Goal: Task Accomplishment & Management: Manage account settings

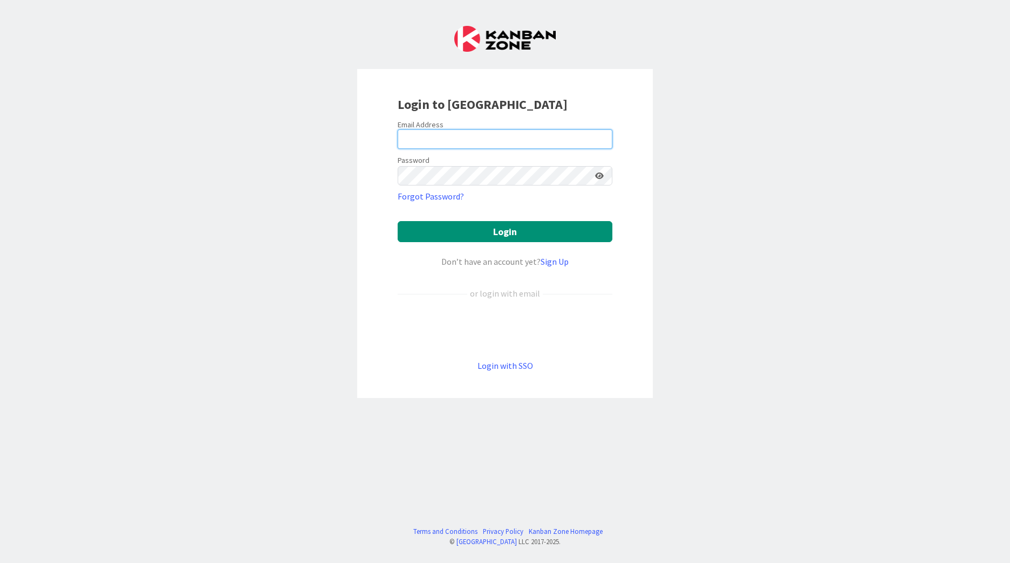
click at [464, 143] on input "email" at bounding box center [505, 138] width 215 height 19
click at [603, 141] on keeper-lock "Open Keeper Popup" at bounding box center [600, 139] width 13 height 13
click at [418, 131] on input "email" at bounding box center [505, 138] width 215 height 19
drag, startPoint x: 418, startPoint y: 136, endPoint x: 353, endPoint y: 252, distance: 132.6
click at [310, 276] on div "Login to [GEOGRAPHIC_DATA] Email Address Password Forgot Password? Login Don’t …" at bounding box center [505, 281] width 1010 height 563
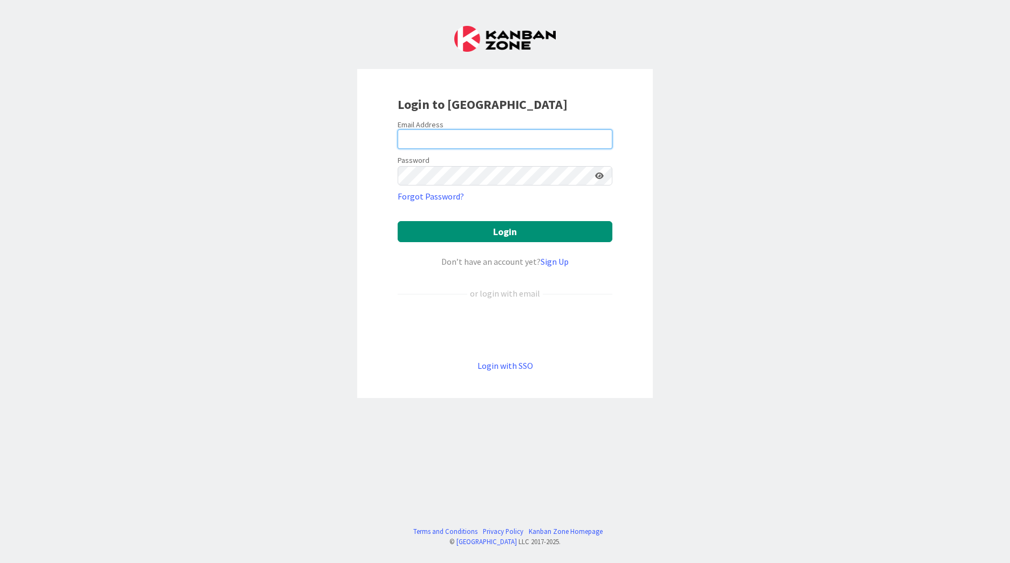
click at [441, 142] on input "email" at bounding box center [505, 138] width 215 height 19
type input "[EMAIL_ADDRESS][PERSON_NAME][DOMAIN_NAME]"
click at [398, 221] on button "Login" at bounding box center [505, 231] width 215 height 21
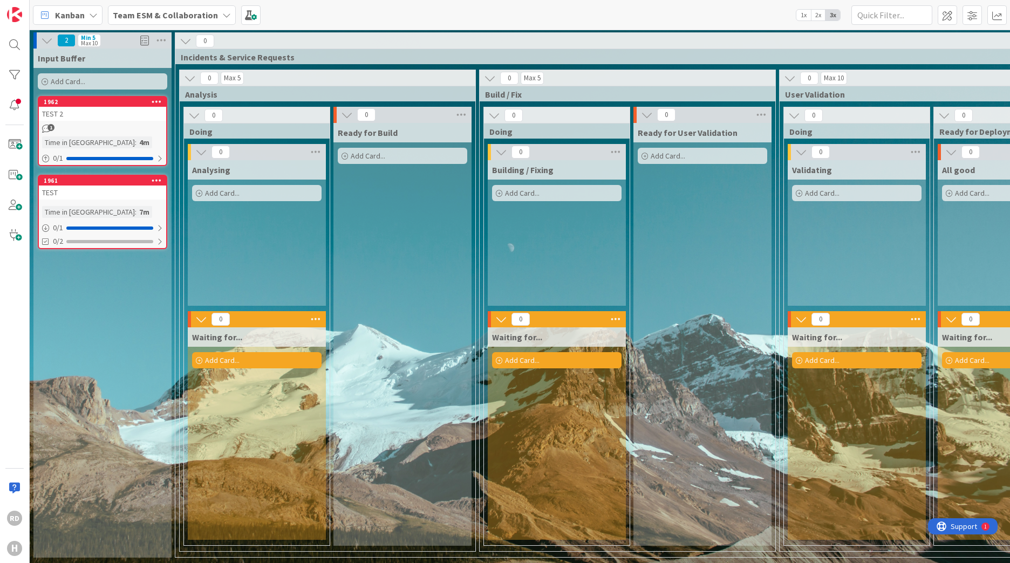
click at [815, 17] on span "2x" at bounding box center [818, 15] width 15 height 11
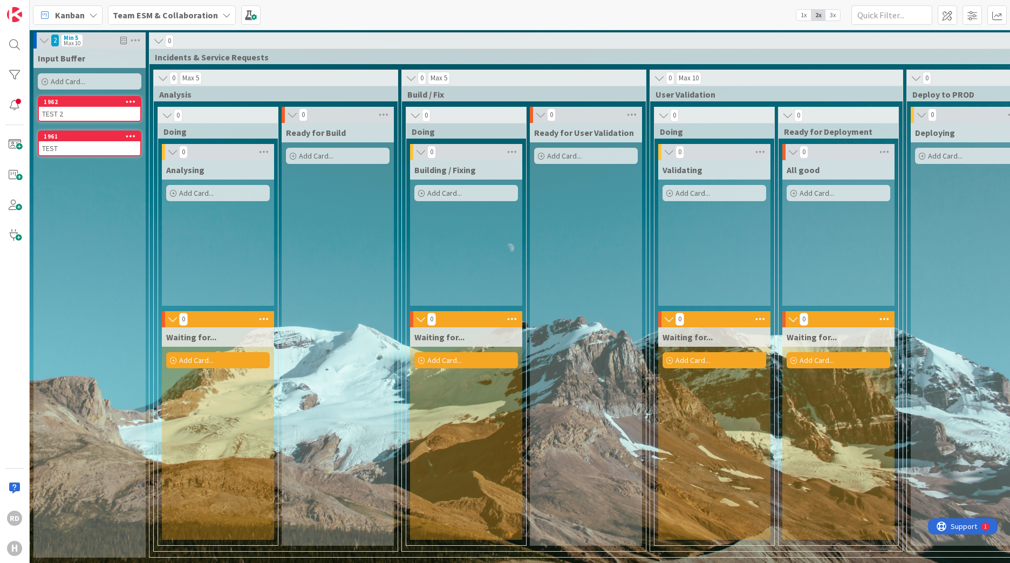
click at [800, 17] on span "1x" at bounding box center [803, 15] width 15 height 11
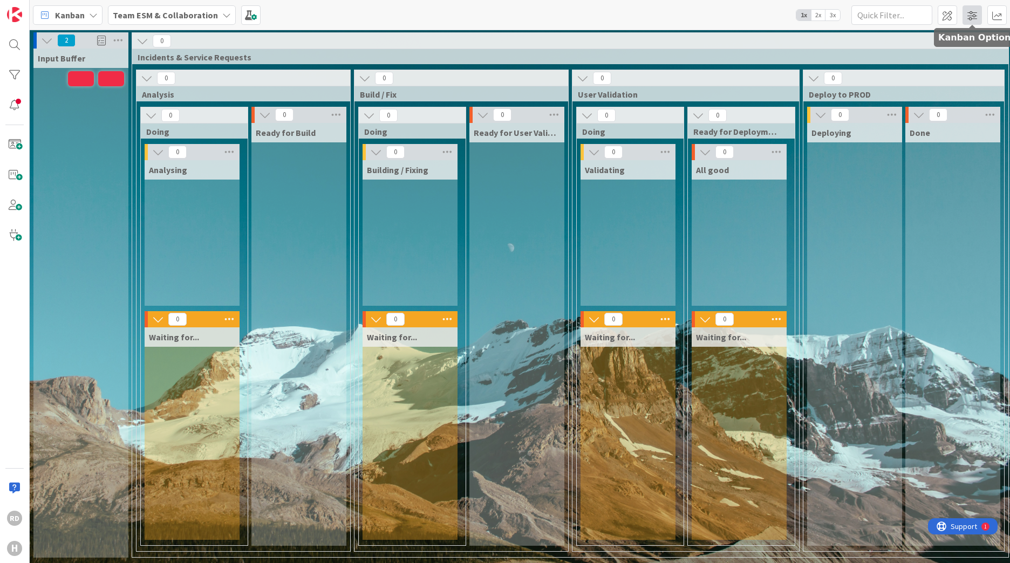
click at [977, 16] on span at bounding box center [971, 14] width 19 height 19
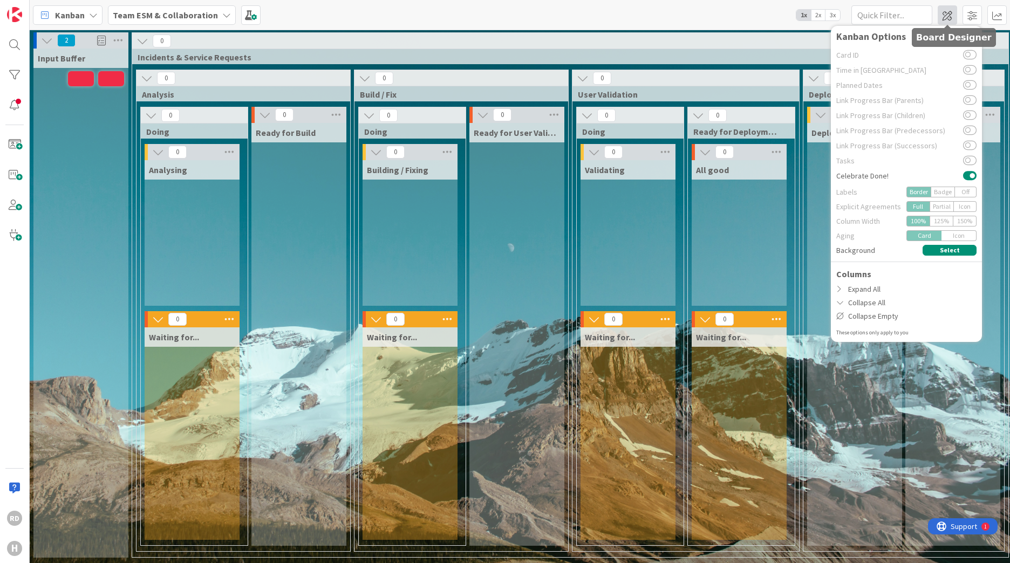
click at [952, 18] on span at bounding box center [947, 14] width 19 height 19
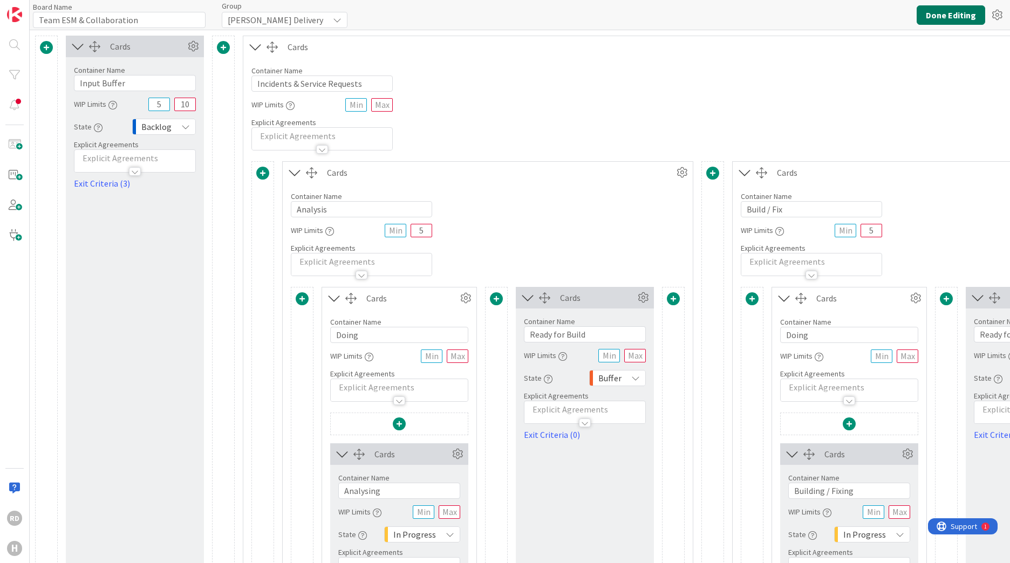
type input "Team ESM & Collaboration"
click at [969, 18] on button "Done Editing" at bounding box center [951, 14] width 69 height 19
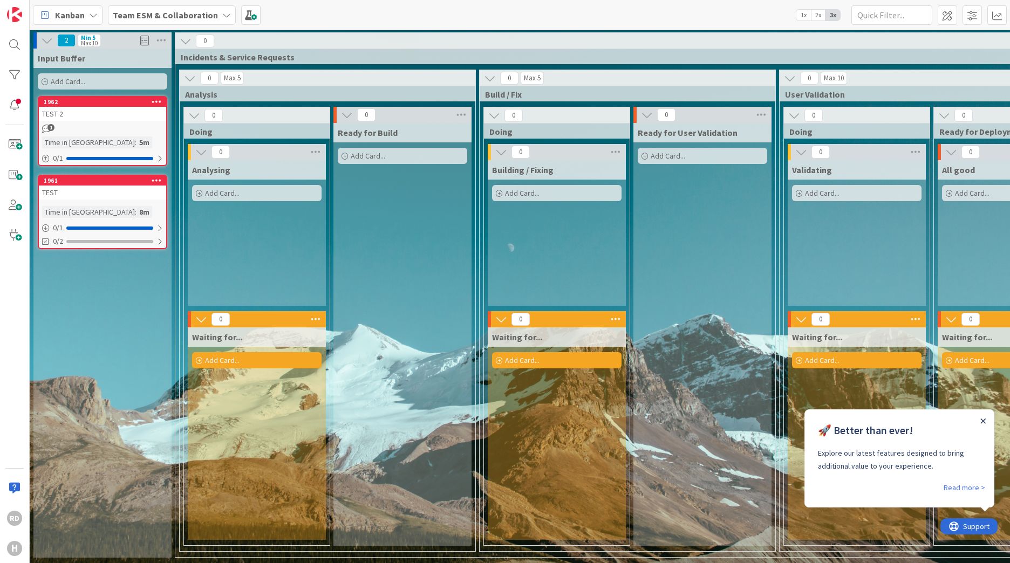
click at [981, 422] on icon "Close Announcement" at bounding box center [982, 421] width 5 height 5
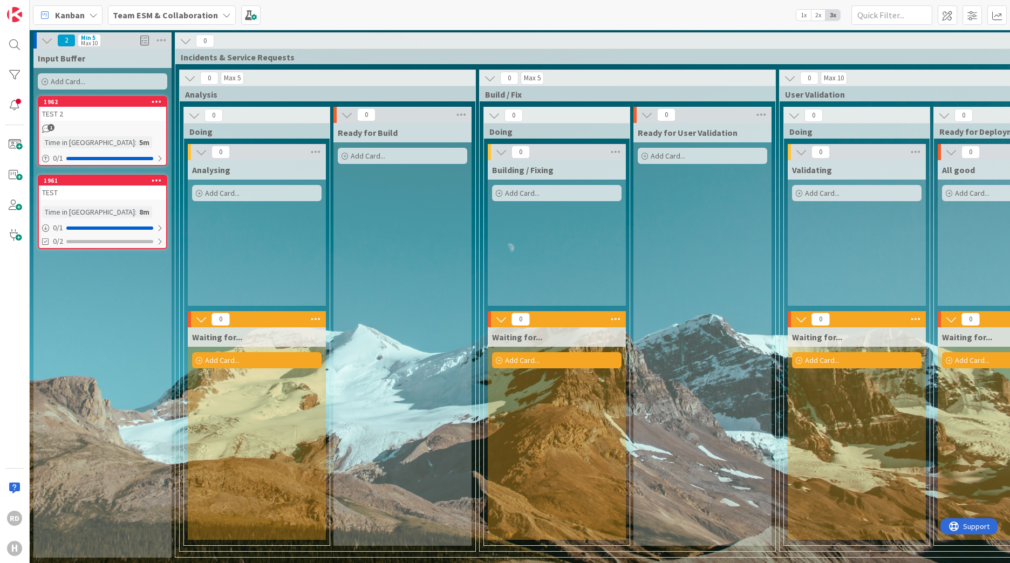
click at [803, 15] on span "1x" at bounding box center [803, 15] width 15 height 11
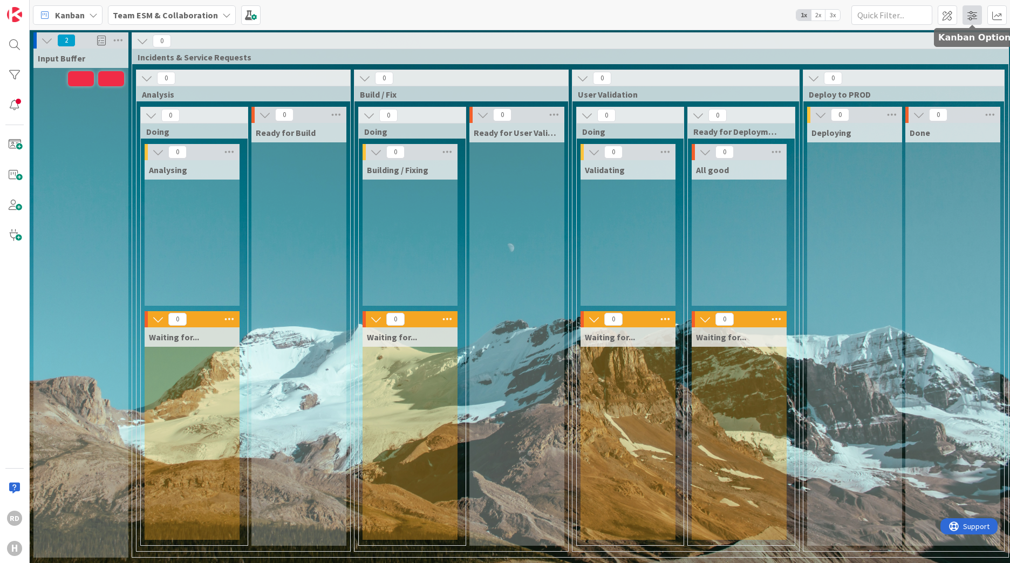
click at [974, 12] on span at bounding box center [971, 14] width 19 height 19
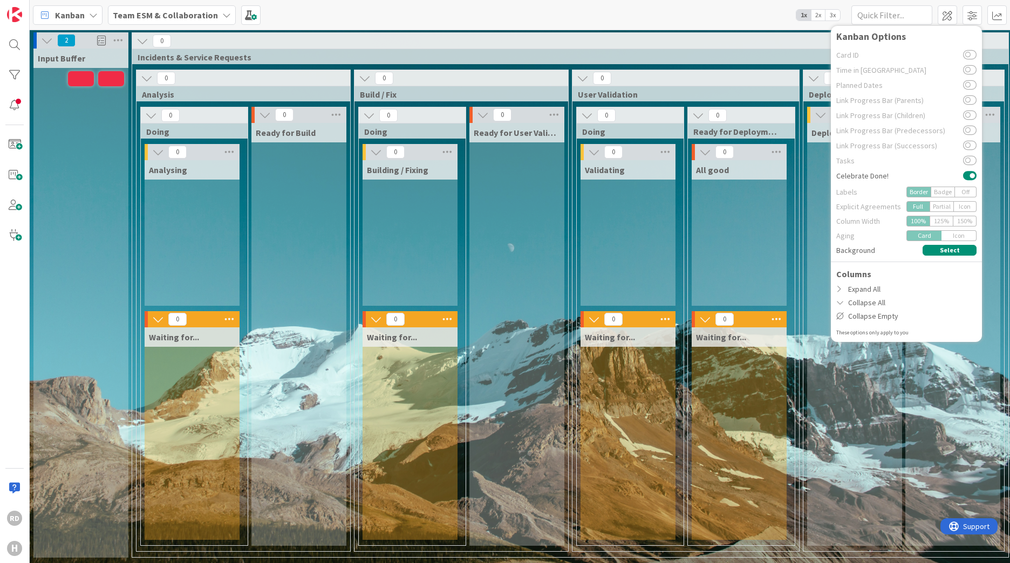
scroll to position [3, 0]
click at [980, 15] on span at bounding box center [971, 14] width 19 height 19
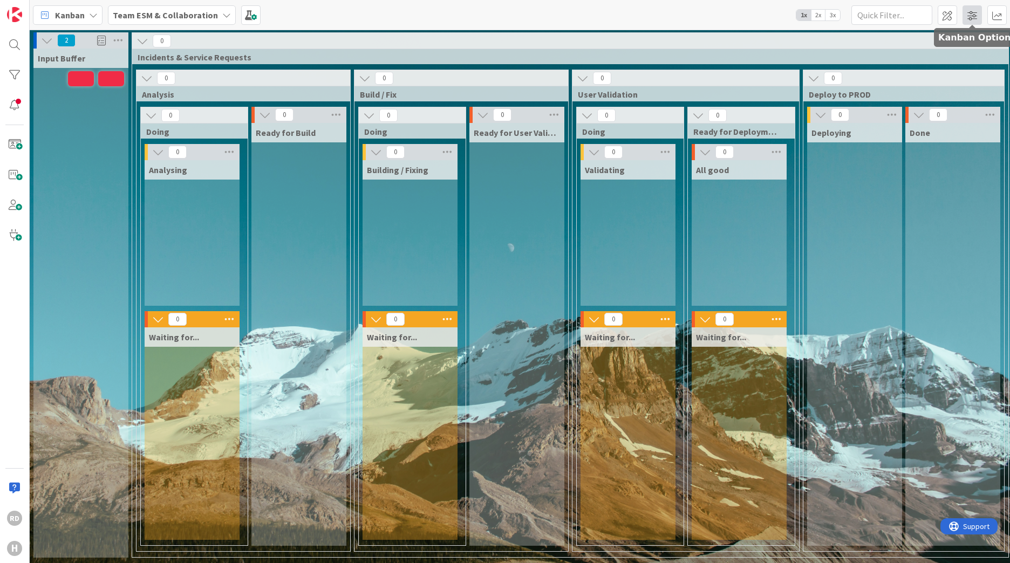
click at [980, 15] on span at bounding box center [971, 14] width 19 height 19
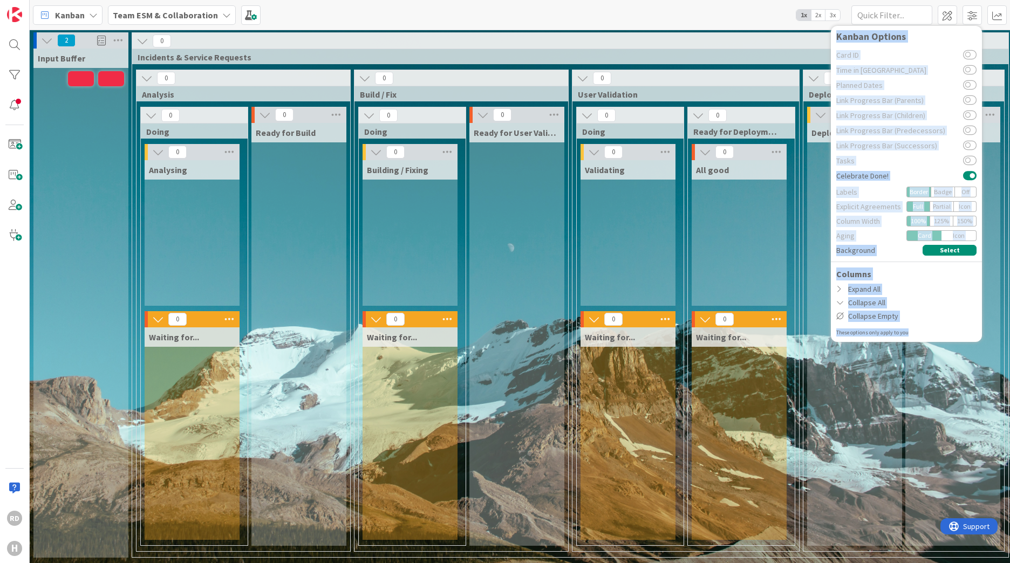
click at [939, 121] on div "Link Progress Bar (Children)" at bounding box center [906, 115] width 140 height 15
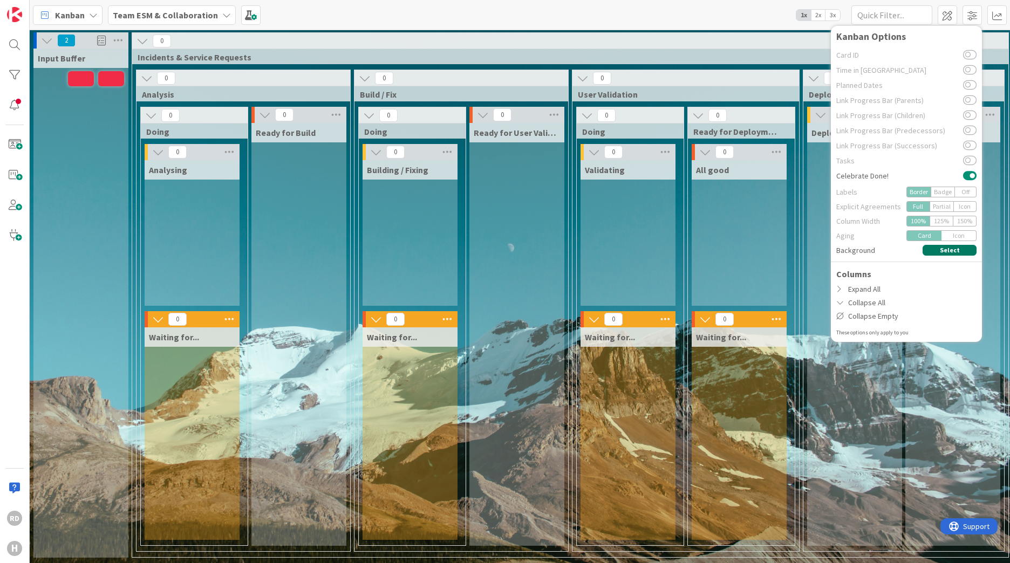
click at [947, 253] on button "Select" at bounding box center [950, 250] width 54 height 11
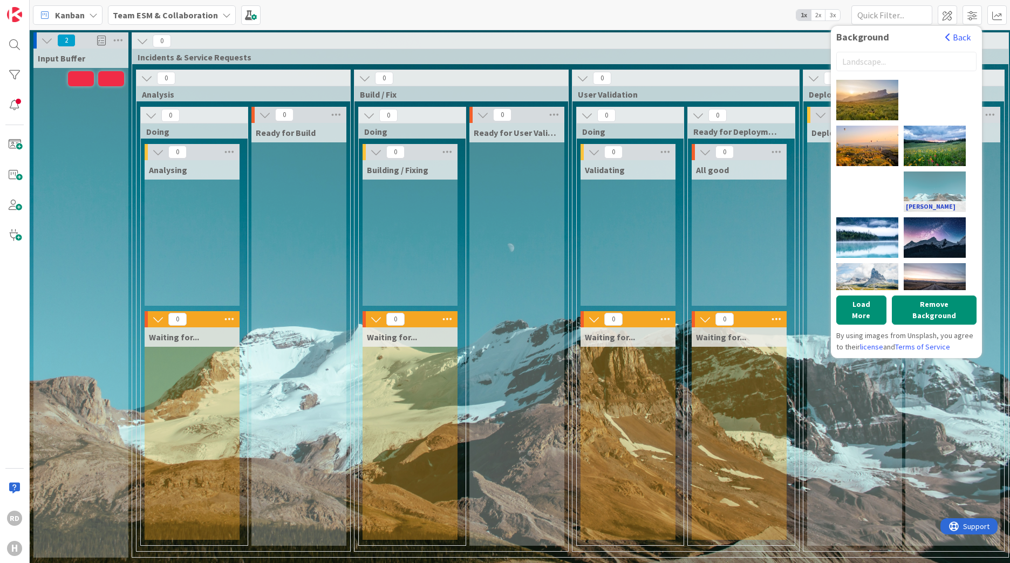
scroll to position [467, 0]
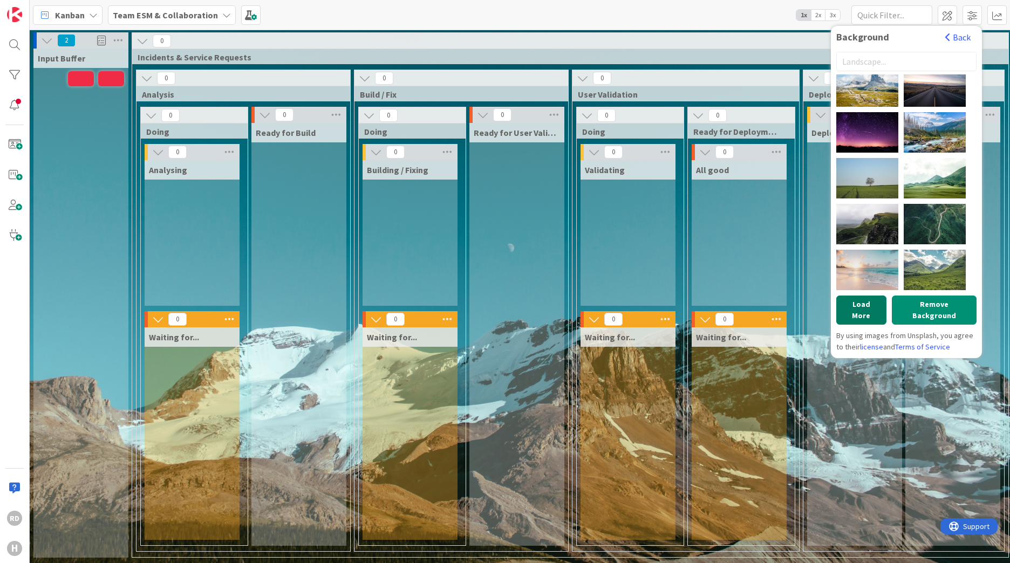
drag, startPoint x: 870, startPoint y: 315, endPoint x: 872, endPoint y: 309, distance: 5.6
click at [870, 315] on div "Bailey Zindel Kalen Emsley pine watt Mark Harpur Pietro De Grandi Claudio Testa…" at bounding box center [906, 201] width 140 height 304
click at [872, 306] on button "Load More" at bounding box center [861, 310] width 50 height 29
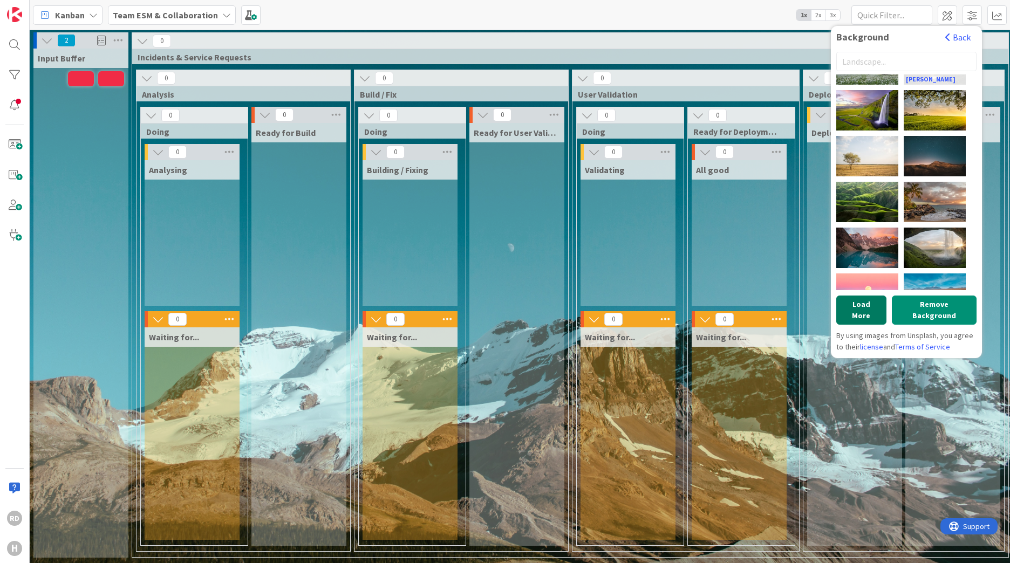
scroll to position [1060, 0]
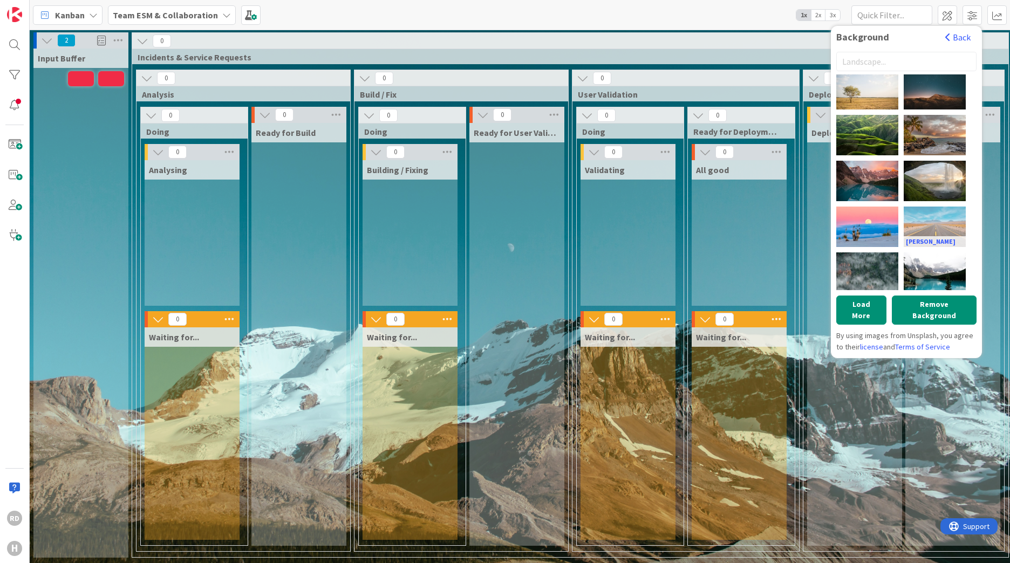
click at [938, 226] on div "Diego Jimenez" at bounding box center [935, 227] width 62 height 40
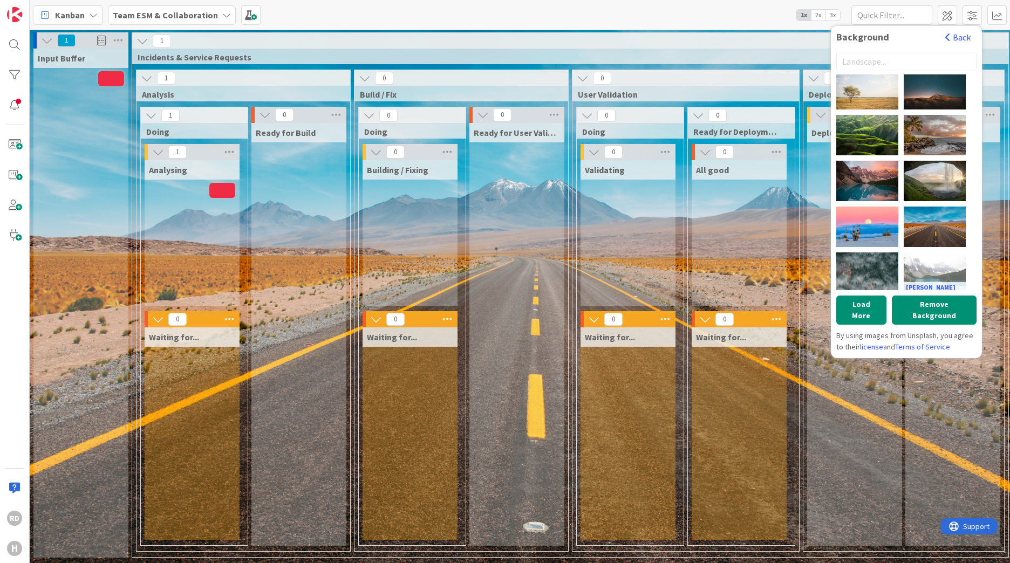
click at [934, 258] on div "Danyu Wang" at bounding box center [935, 272] width 62 height 40
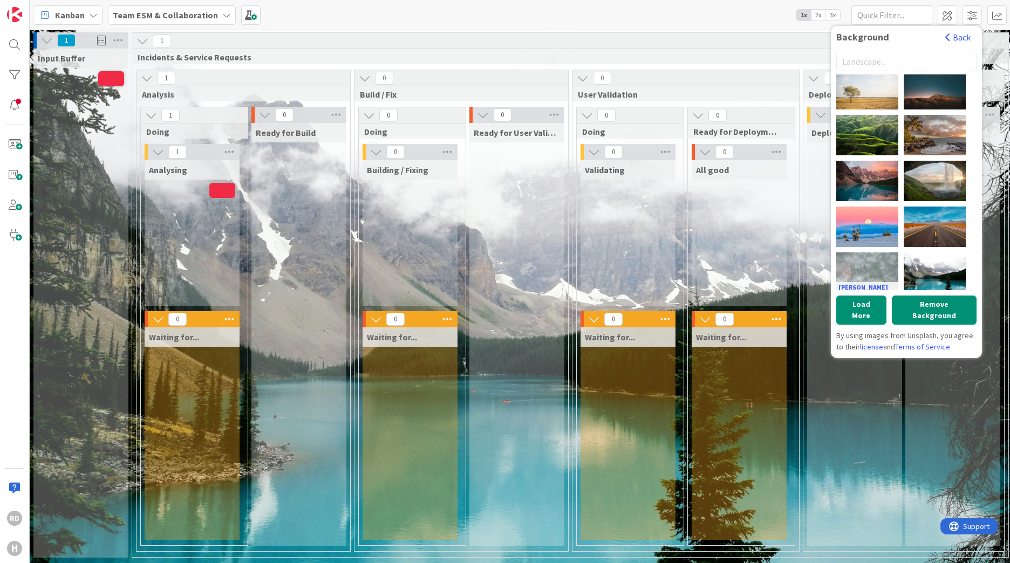
click at [882, 272] on div "JOHN TOWNER" at bounding box center [867, 272] width 62 height 40
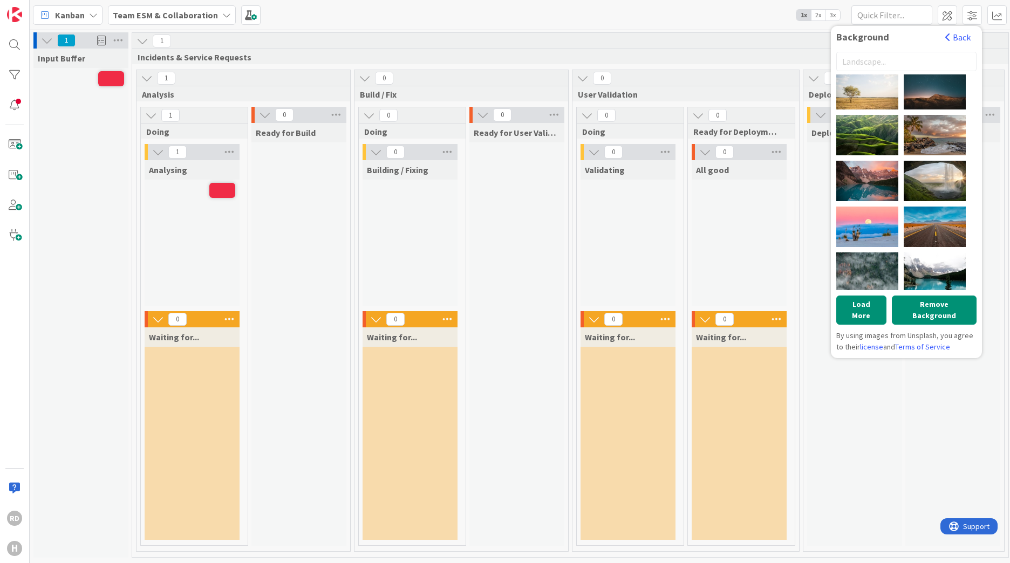
scroll to position [1155, 0]
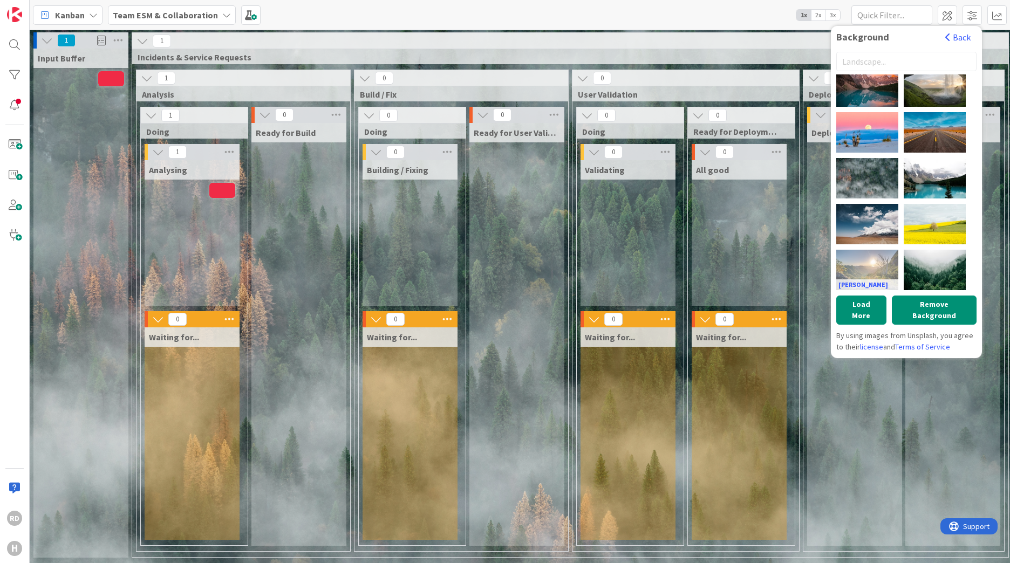
click at [877, 264] on div "Jasper Boer" at bounding box center [867, 270] width 62 height 40
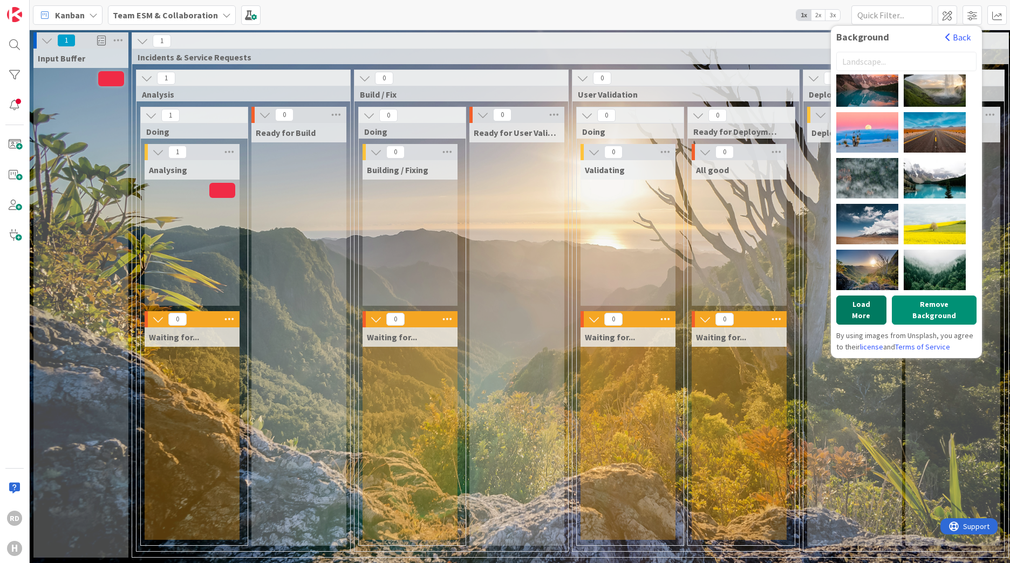
click at [869, 310] on button "Load More" at bounding box center [861, 310] width 50 height 29
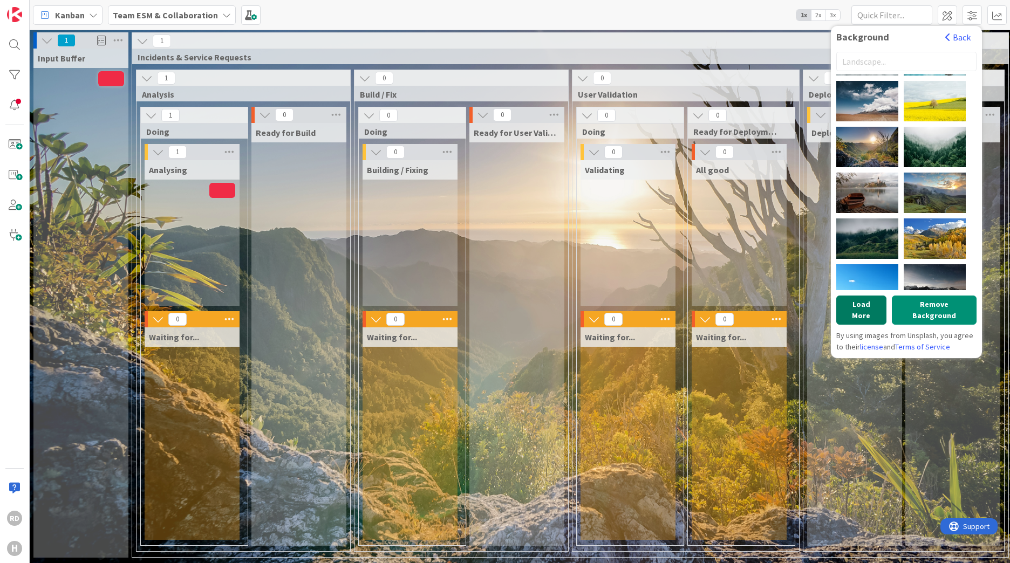
scroll to position [1424, 0]
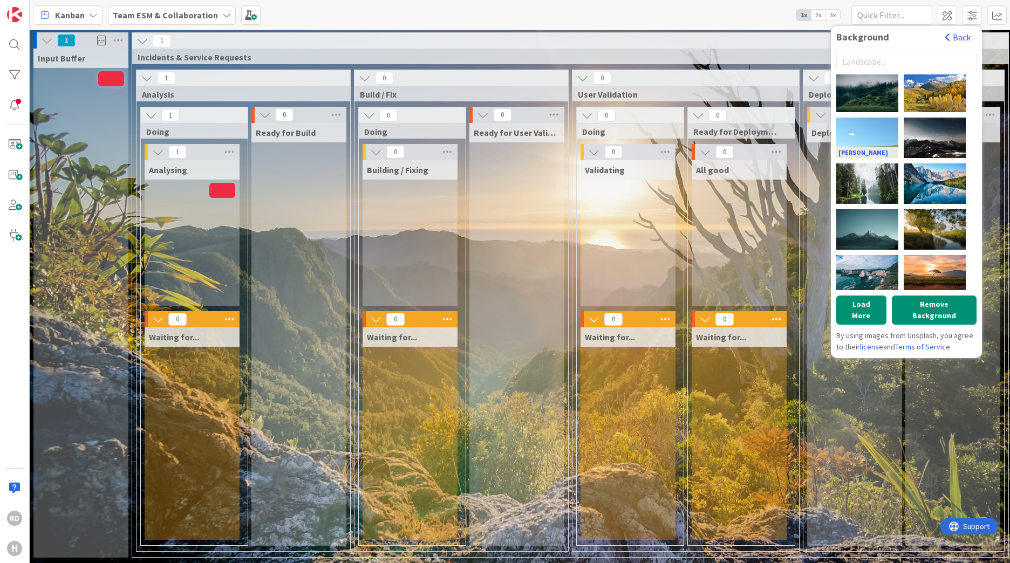
click at [873, 145] on div "Chris Barbalis" at bounding box center [867, 138] width 62 height 40
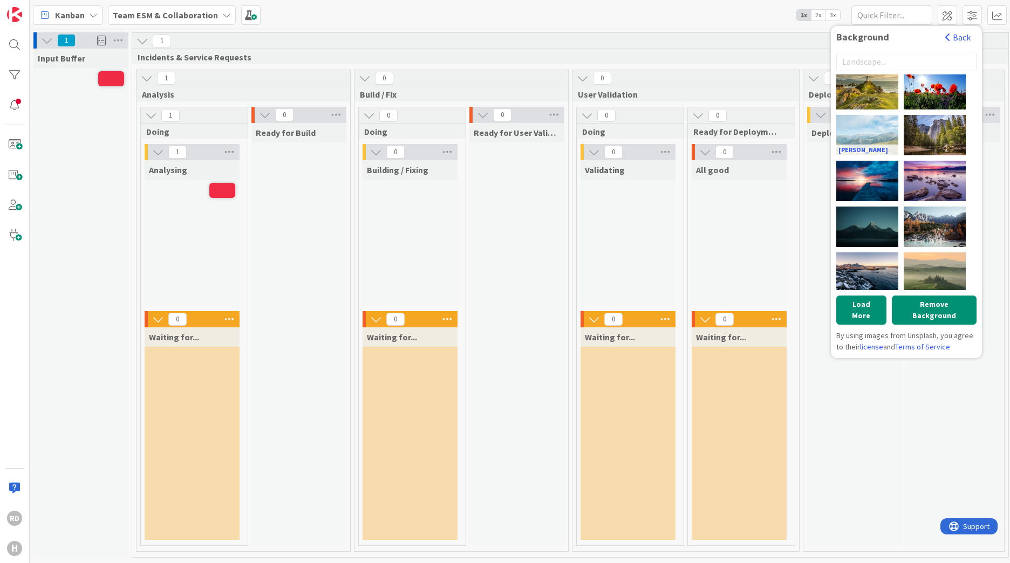
scroll to position [1842, 0]
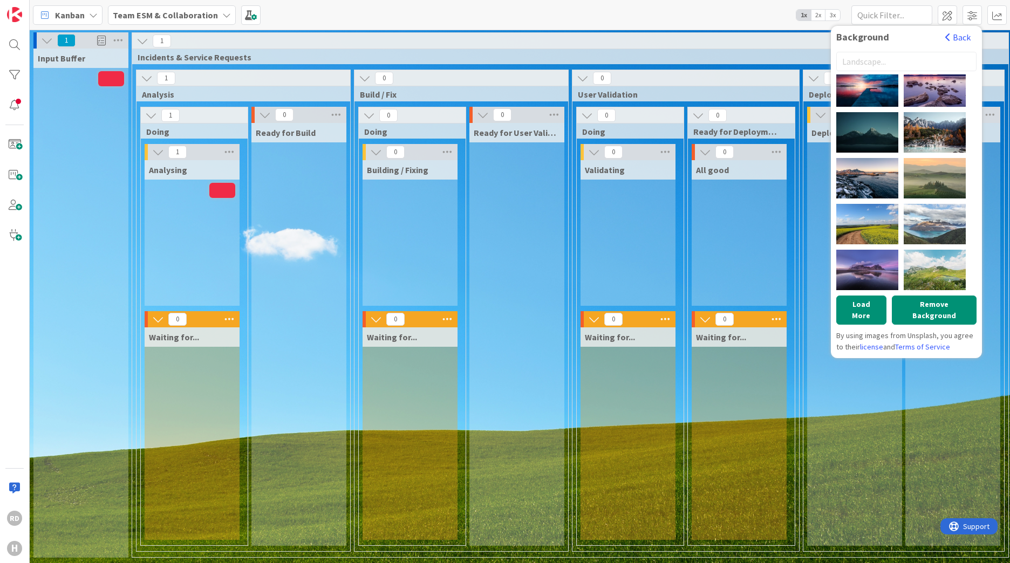
click at [954, 35] on button "Back" at bounding box center [958, 37] width 26 height 12
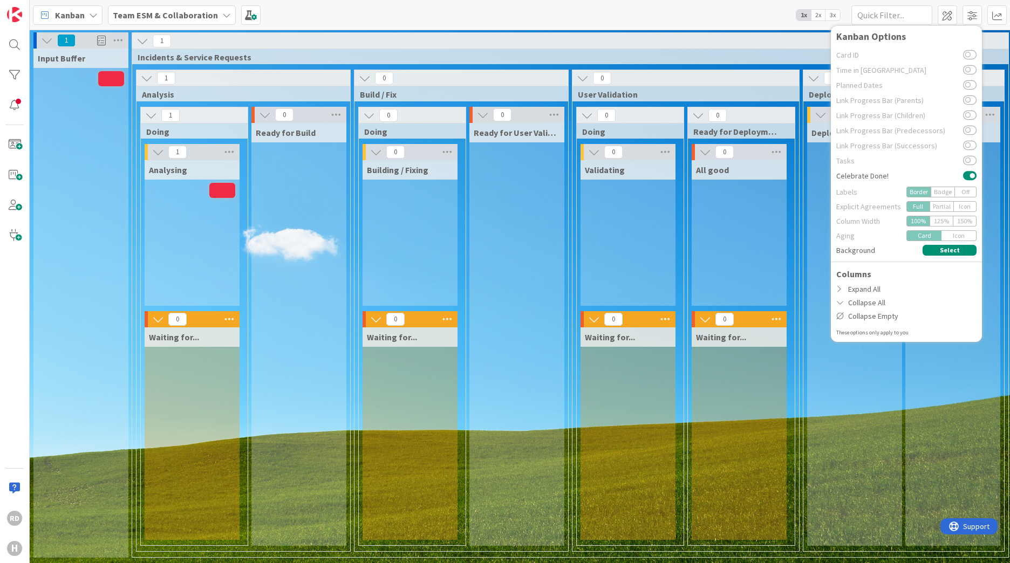
click at [681, 43] on div "1" at bounding box center [570, 41] width 876 height 16
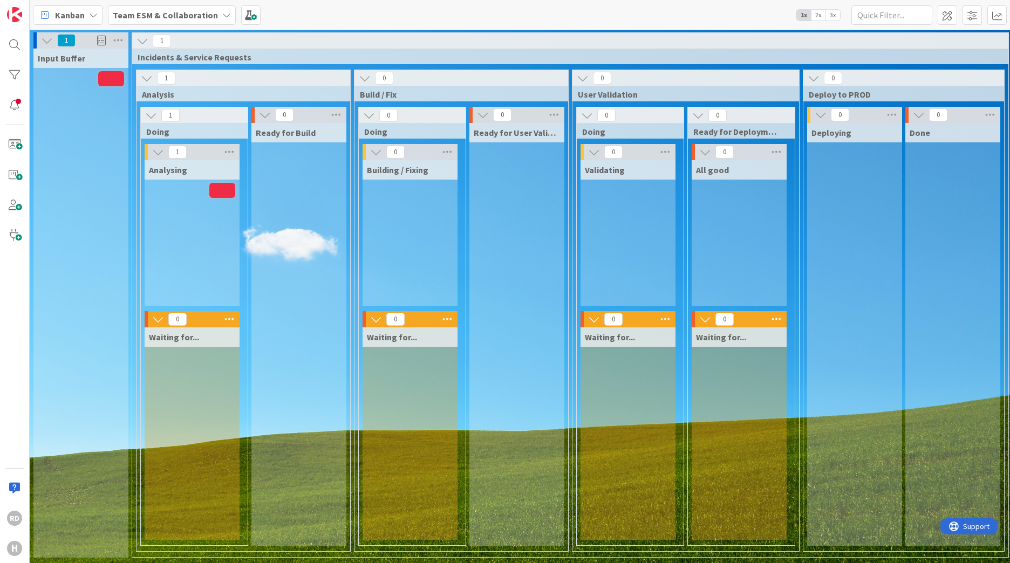
scroll to position [0, 0]
click at [138, 41] on icon at bounding box center [142, 41] width 12 height 12
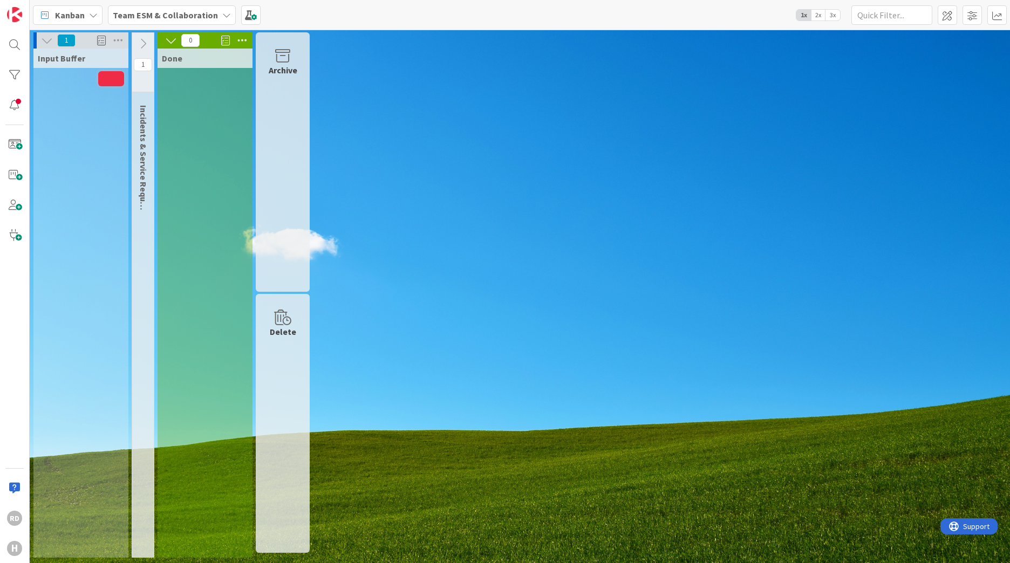
click at [138, 41] on icon at bounding box center [143, 44] width 12 height 12
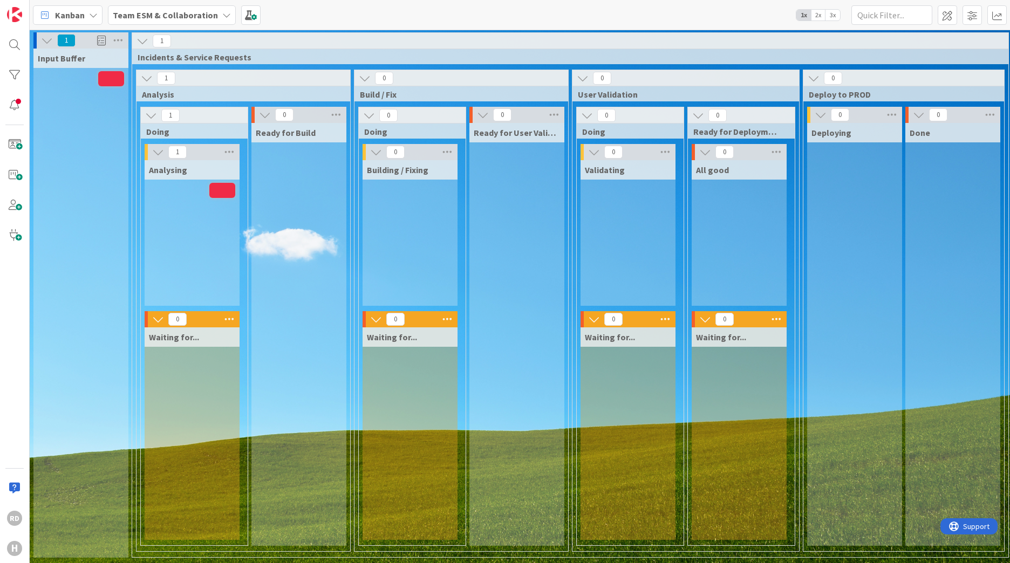
click at [162, 58] on span "Incidents & Service Requests" at bounding box center [566, 57] width 857 height 11
click at [163, 59] on span "Incidents & Service Requests" at bounding box center [566, 57] width 857 height 11
click at [164, 60] on span "Incidents & Service Requests" at bounding box center [566, 57] width 857 height 11
click at [969, 16] on span at bounding box center [971, 14] width 19 height 19
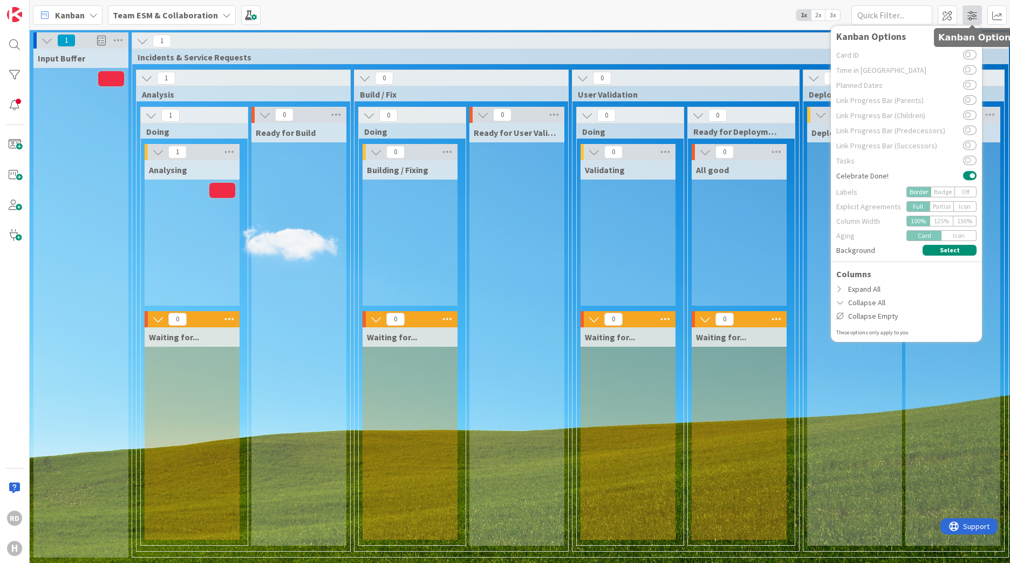
click at [969, 16] on span at bounding box center [971, 14] width 19 height 19
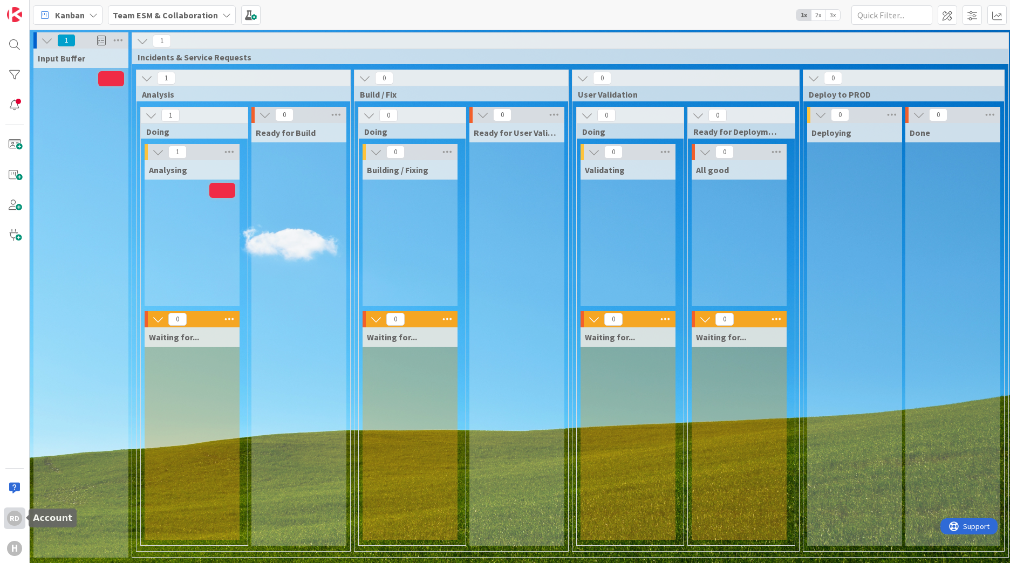
click at [14, 518] on div "Rd" at bounding box center [14, 518] width 15 height 15
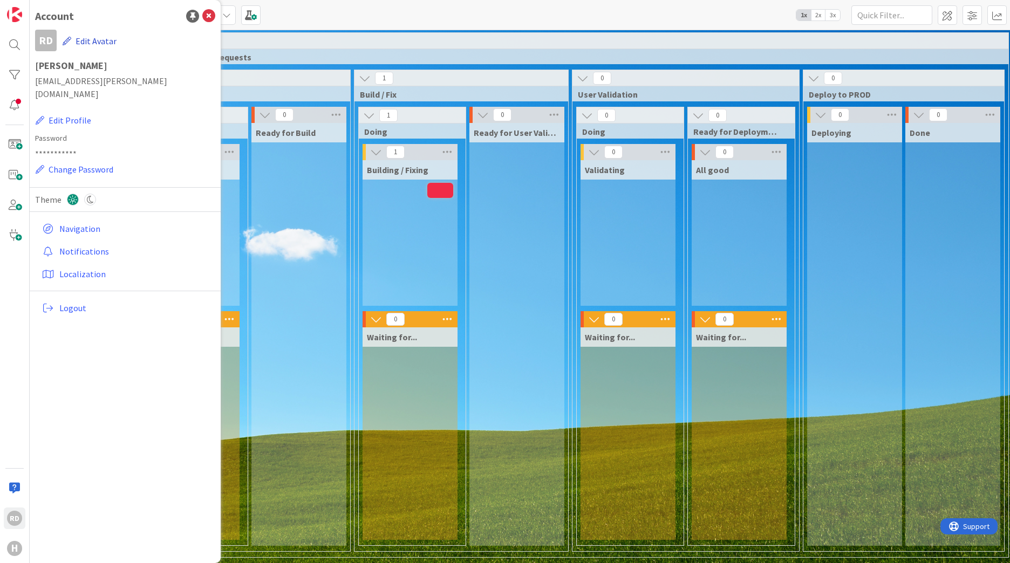
click at [84, 40] on button "Edit Avatar" at bounding box center [89, 41] width 55 height 23
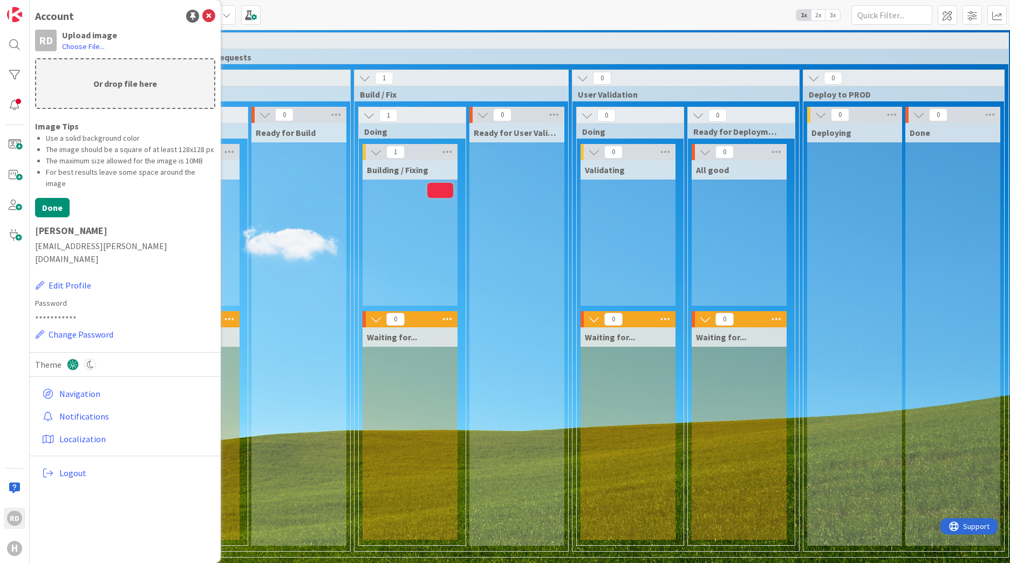
click at [119, 85] on p "Or drop file here" at bounding box center [125, 83] width 178 height 49
type input "C:\fakepath\5.jpg"
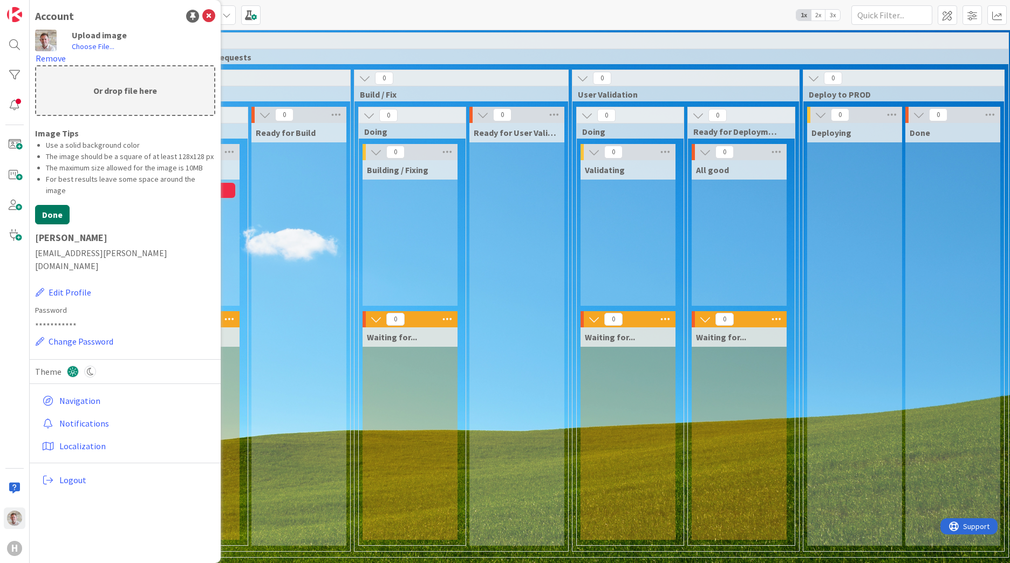
click at [60, 205] on button "Done" at bounding box center [52, 214] width 35 height 19
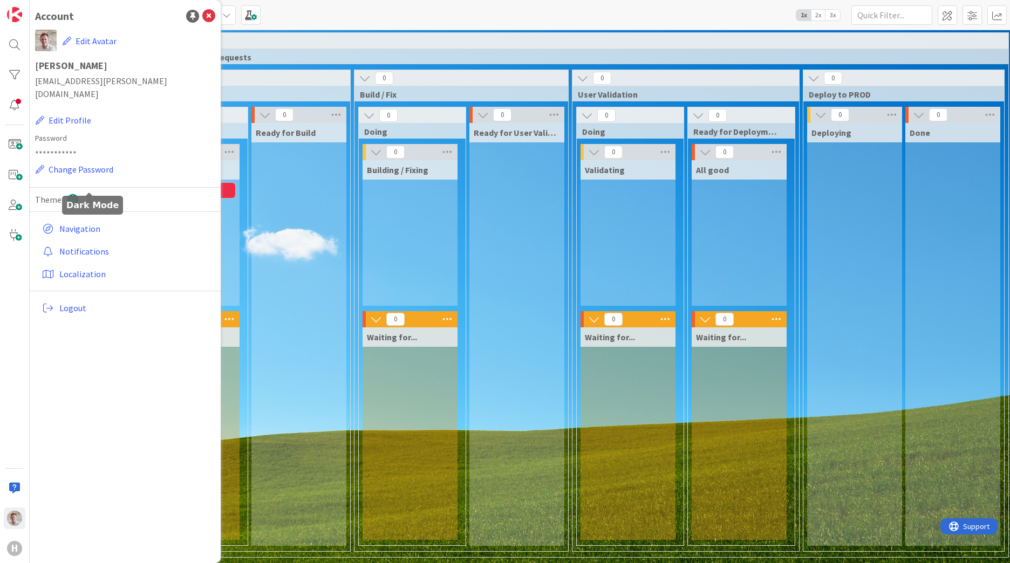
click at [90, 194] on icon at bounding box center [90, 200] width 12 height 12
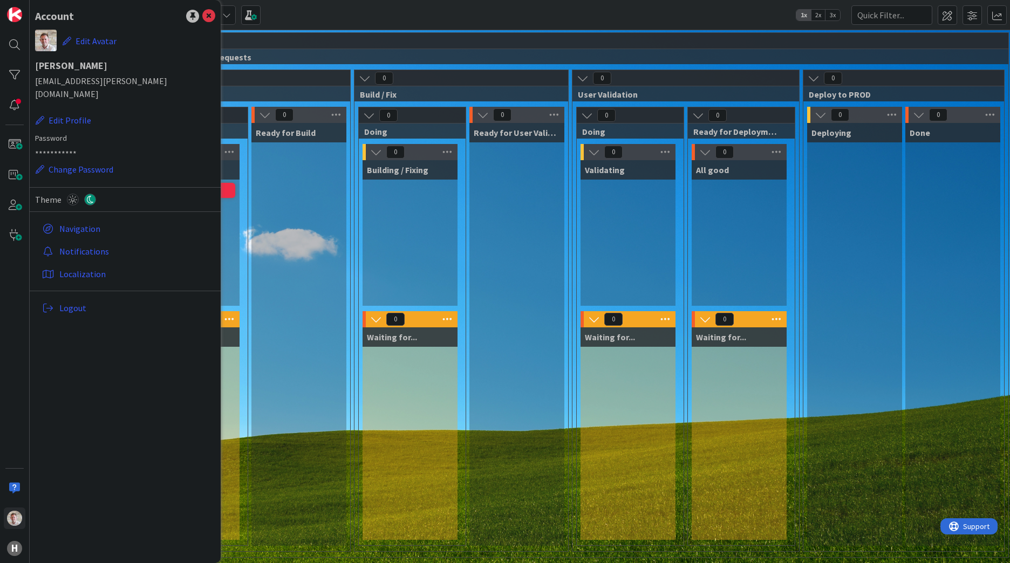
click at [310, 13] on div "Kanban Team ESM & Collaboration 1x 2x 3x Kanban Options Card ID Time in Column …" at bounding box center [520, 15] width 980 height 30
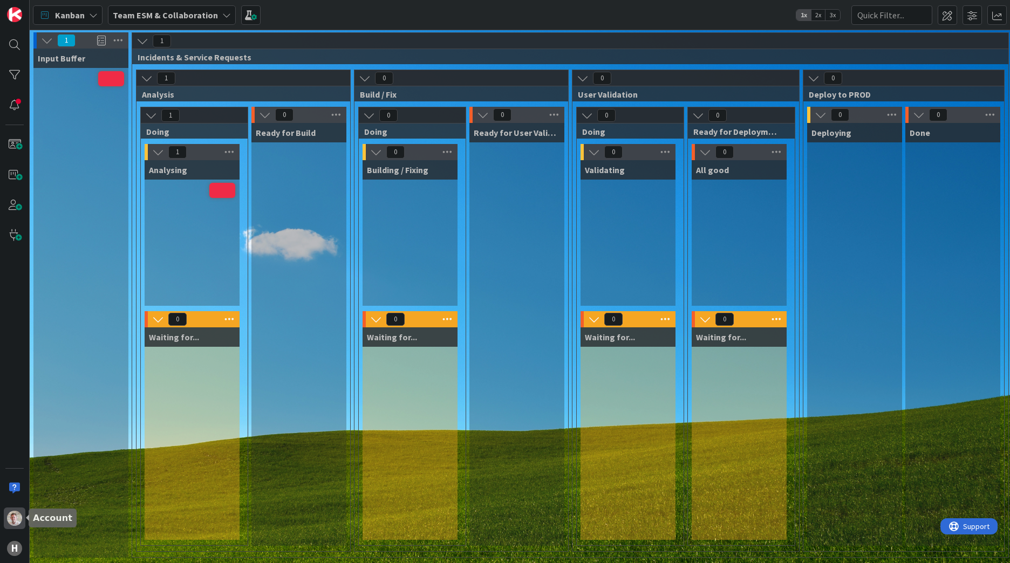
click at [15, 519] on img at bounding box center [14, 518] width 15 height 15
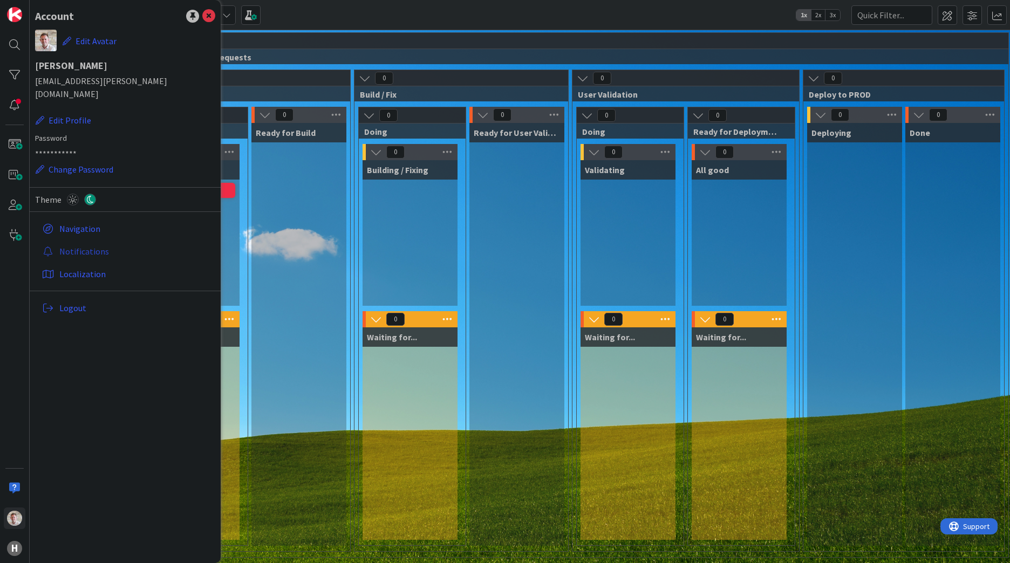
click at [75, 242] on link "Notifications" at bounding box center [126, 251] width 177 height 19
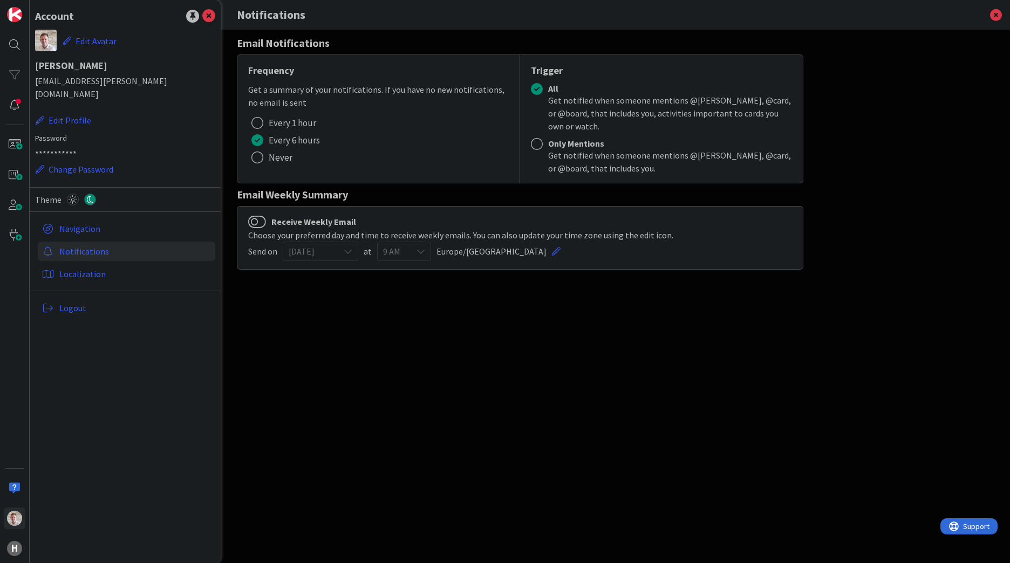
click at [267, 154] on button "Never" at bounding box center [271, 157] width 47 height 17
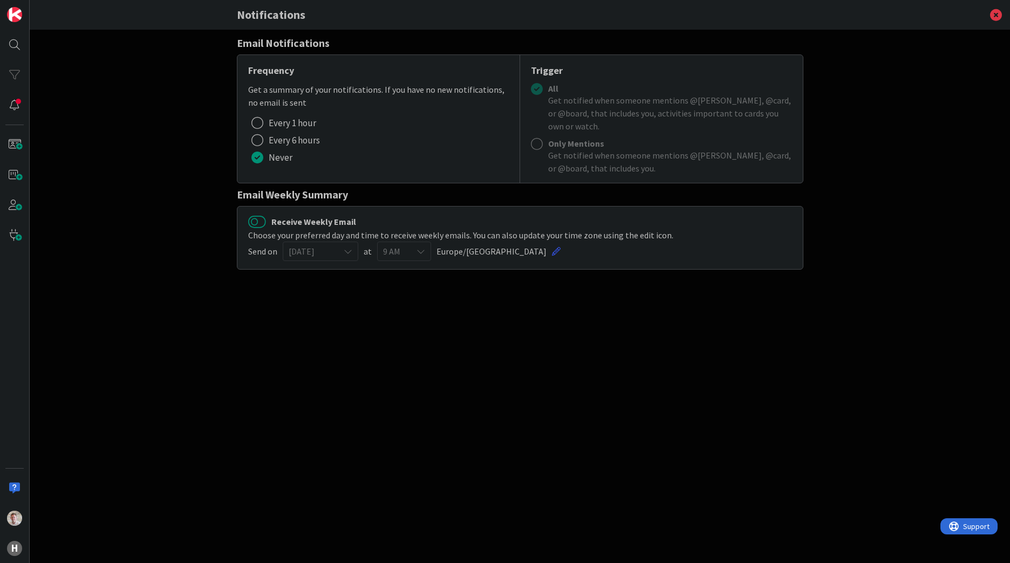
click at [263, 221] on button "Receive Weekly Email" at bounding box center [257, 222] width 18 height 14
click at [5, 521] on div at bounding box center [15, 519] width 22 height 22
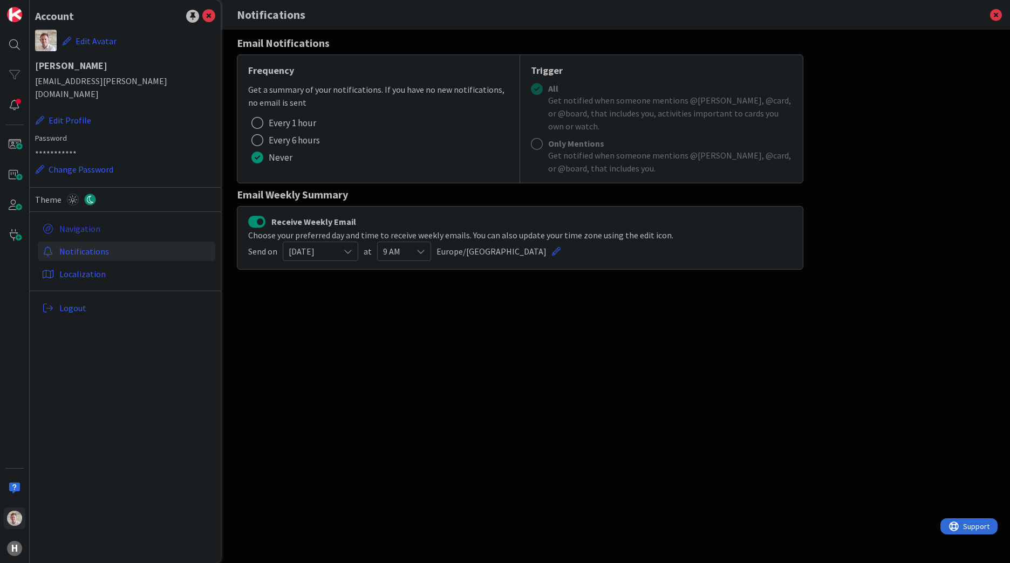
click at [84, 221] on link "Navigation" at bounding box center [126, 228] width 177 height 19
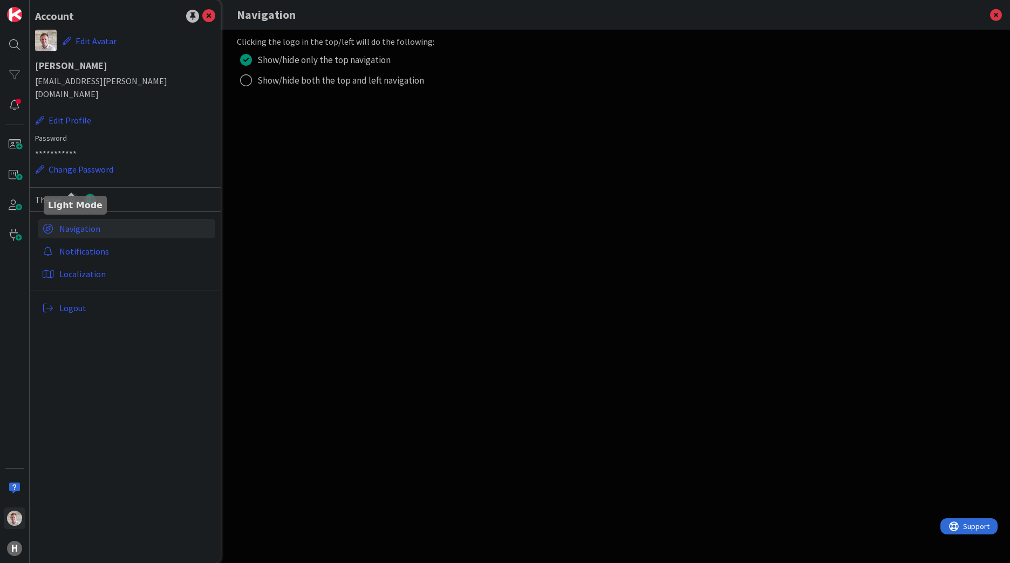
click at [73, 194] on icon at bounding box center [73, 200] width 12 height 12
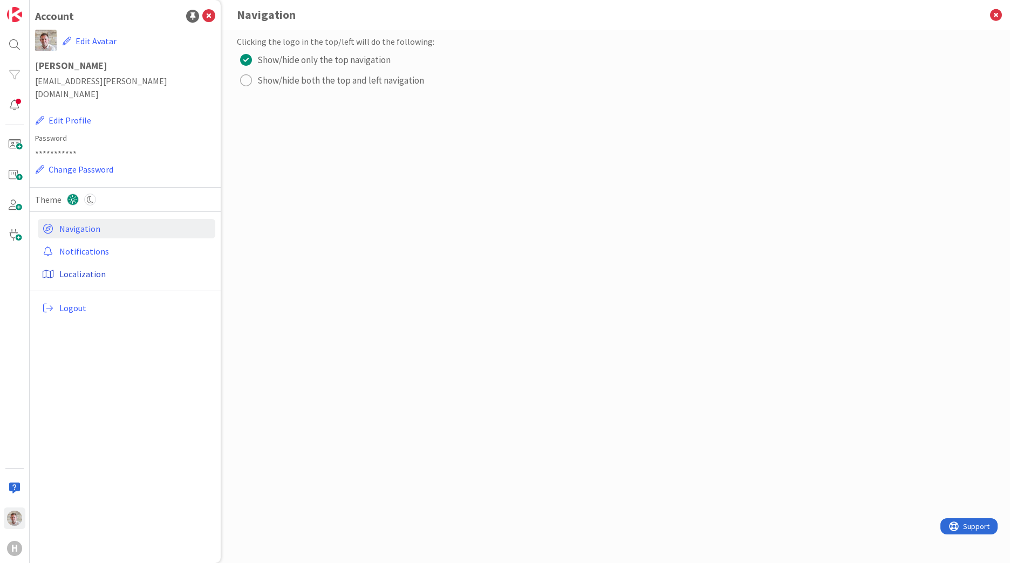
click at [84, 264] on link "Localization" at bounding box center [126, 273] width 177 height 19
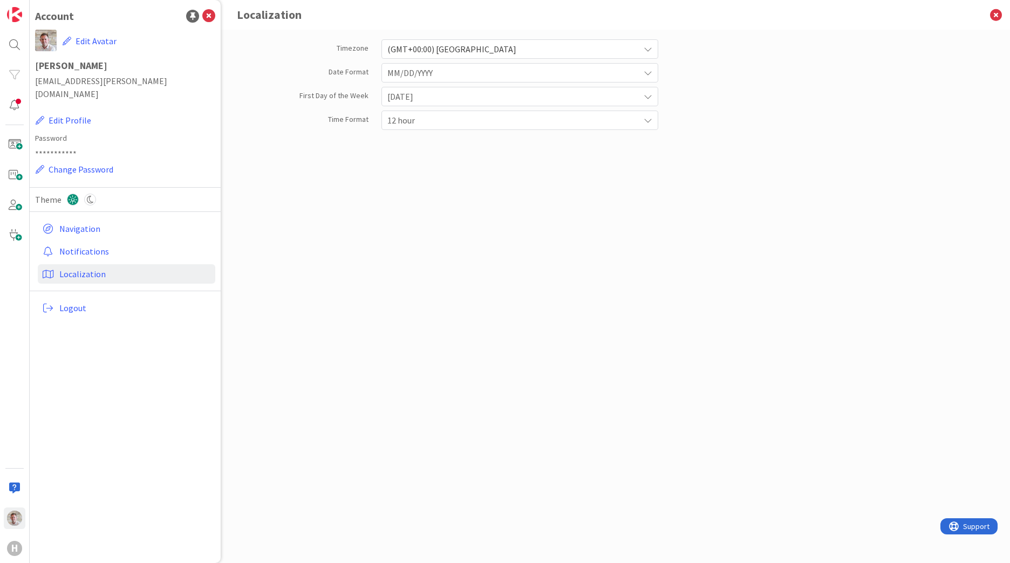
click at [447, 69] on span "MM/DD/YYYY" at bounding box center [510, 72] width 247 height 15
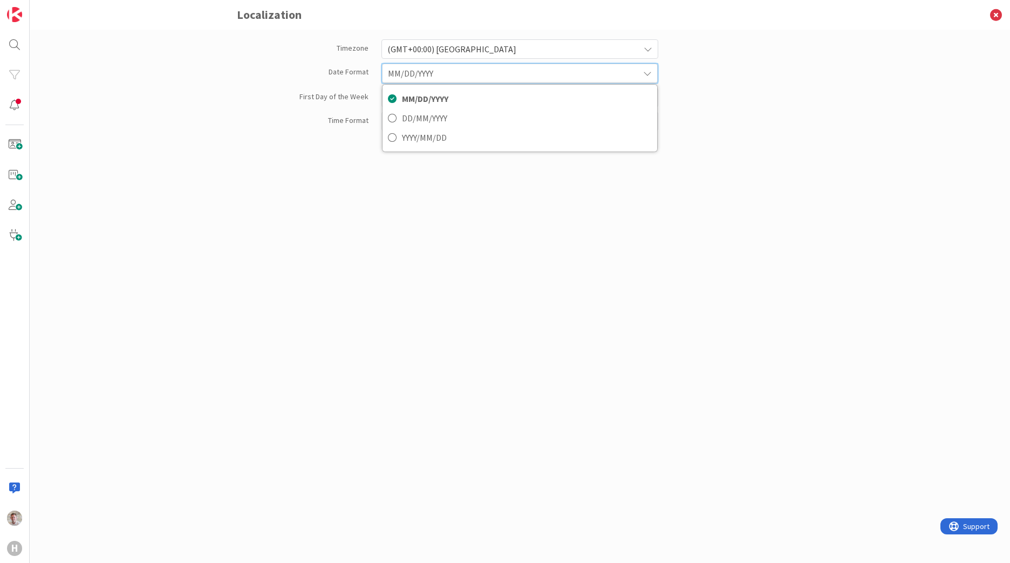
click at [447, 69] on span "MM/DD/YYYY" at bounding box center [510, 73] width 245 height 15
click at [366, 182] on div "Timezone (GMT+00:00) London Date Format MM/DD/YYYY MM/DD/YYYY DD/MM/YYYY YYYY/M…" at bounding box center [520, 285] width 566 height 501
click at [428, 98] on span "Sunday" at bounding box center [510, 96] width 247 height 15
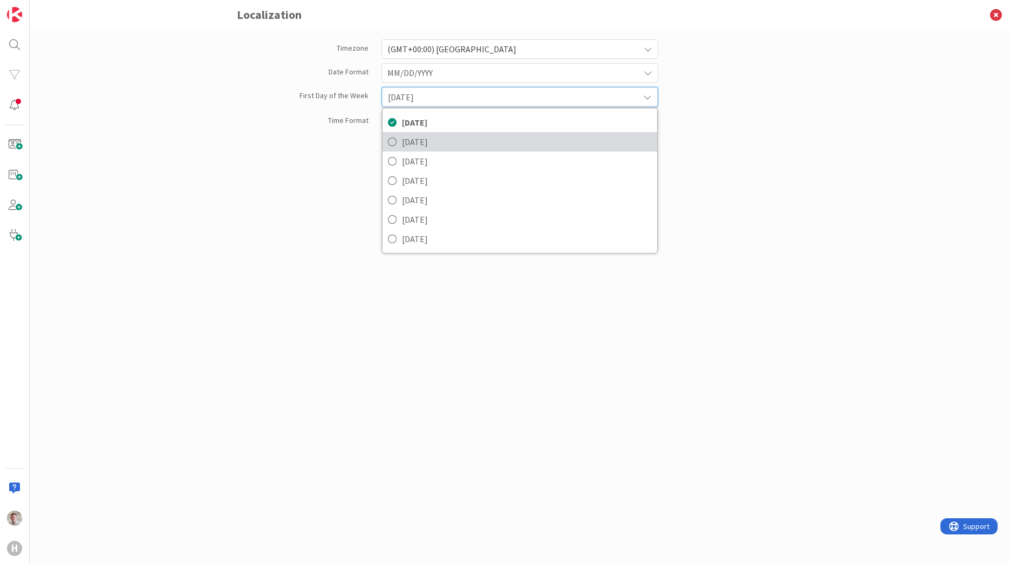
click at [414, 138] on span "Monday" at bounding box center [527, 142] width 250 height 16
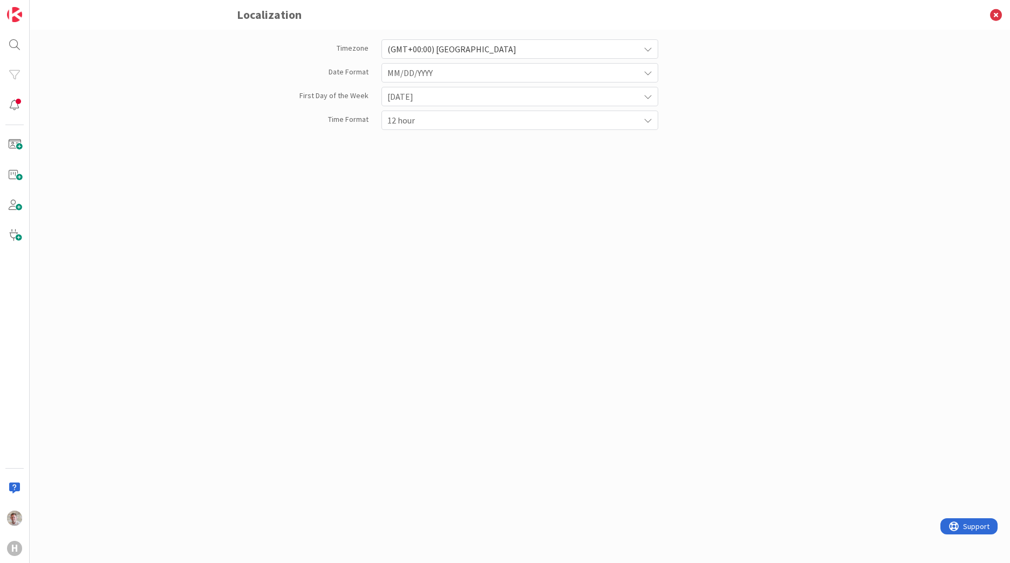
click at [347, 178] on div "Timezone (GMT+00:00) London Date Format MM/DD/YYYY MM/DD/YYYY DD/MM/YYYY YYYY/M…" at bounding box center [520, 285] width 566 height 501
click at [424, 121] on span "12 hour" at bounding box center [510, 120] width 247 height 15
click at [324, 192] on div "Timezone (GMT+00:00) London Date Format MM/DD/YYYY MM/DD/YYYY DD/MM/YYYY YYYY/M…" at bounding box center [520, 285] width 566 height 501
click at [13, 547] on div "H" at bounding box center [14, 548] width 15 height 15
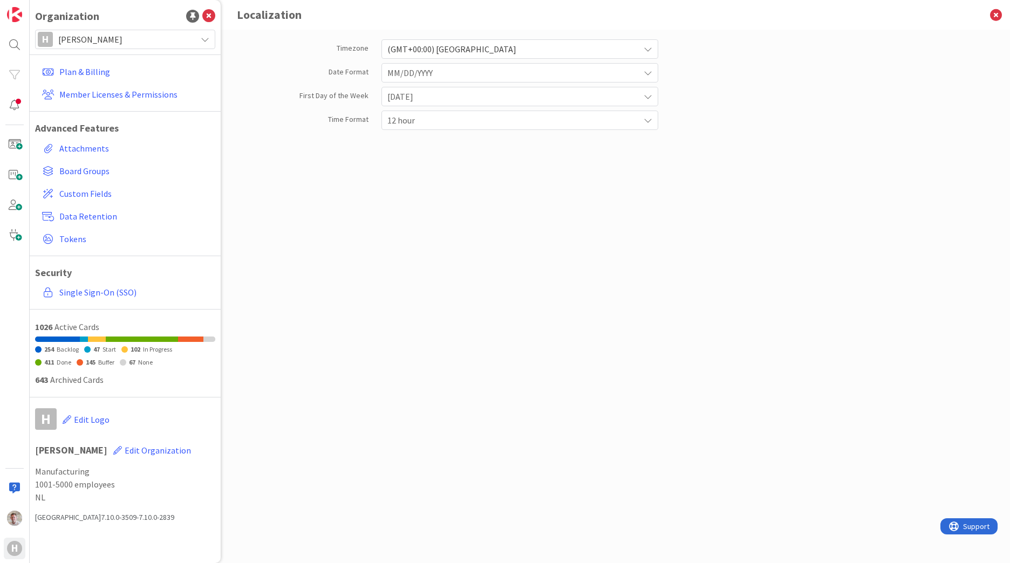
click at [471, 408] on div "Timezone (GMT+00:00) London Date Format MM/DD/YYYY MM/DD/YYYY DD/MM/YYYY YYYY/M…" at bounding box center [520, 285] width 566 height 501
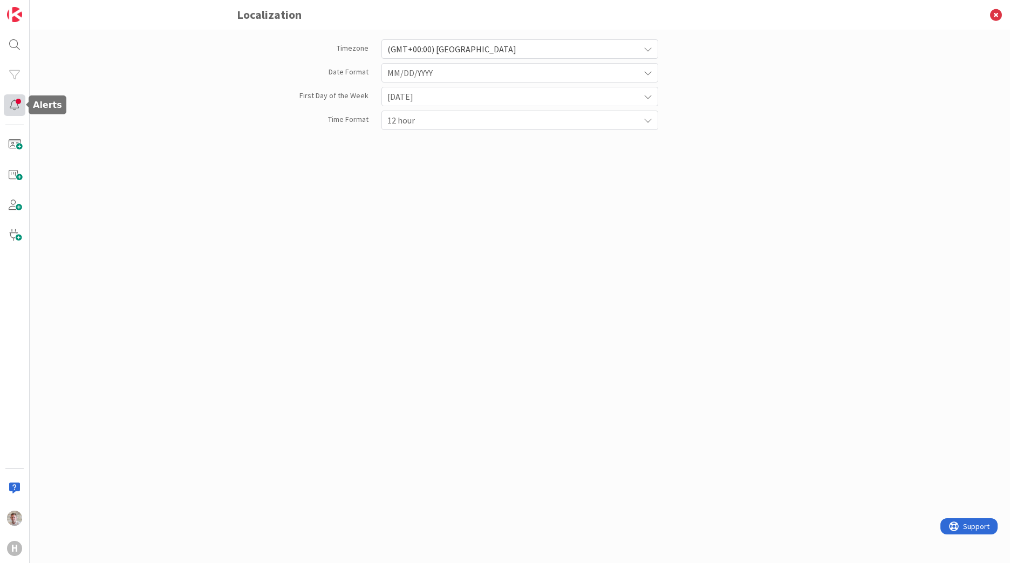
click at [12, 108] on div at bounding box center [15, 105] width 22 height 22
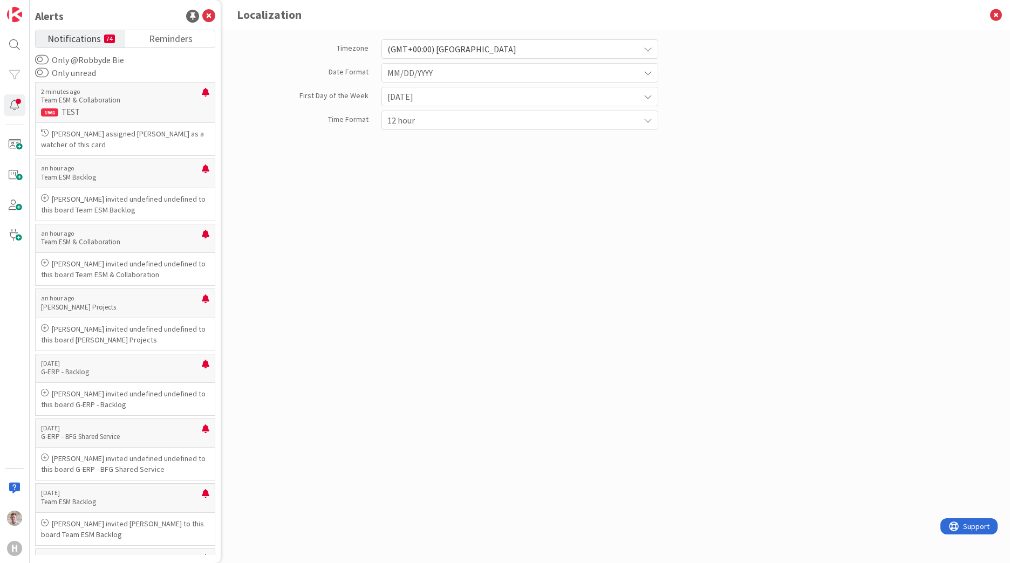
click at [84, 30] on span "Notifications" at bounding box center [73, 37] width 53 height 15
click at [180, 48] on div "Notifications 74 Reminders Only @Robbyde Bie Only unread 2 minutes ago Team ESM…" at bounding box center [125, 292] width 180 height 525
click at [151, 43] on span "Reminders" at bounding box center [171, 37] width 44 height 15
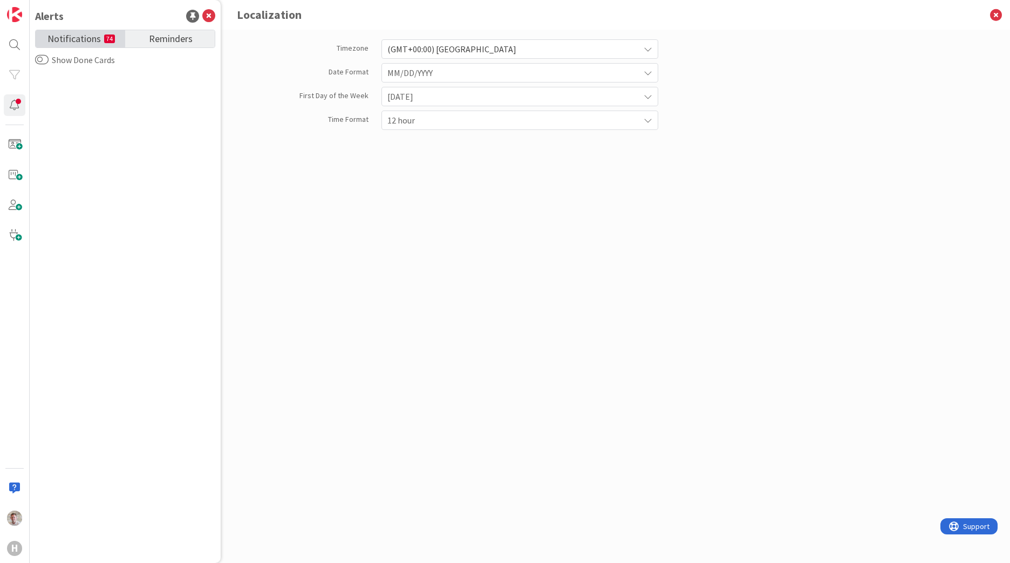
click at [74, 41] on span "Notifications" at bounding box center [73, 37] width 53 height 15
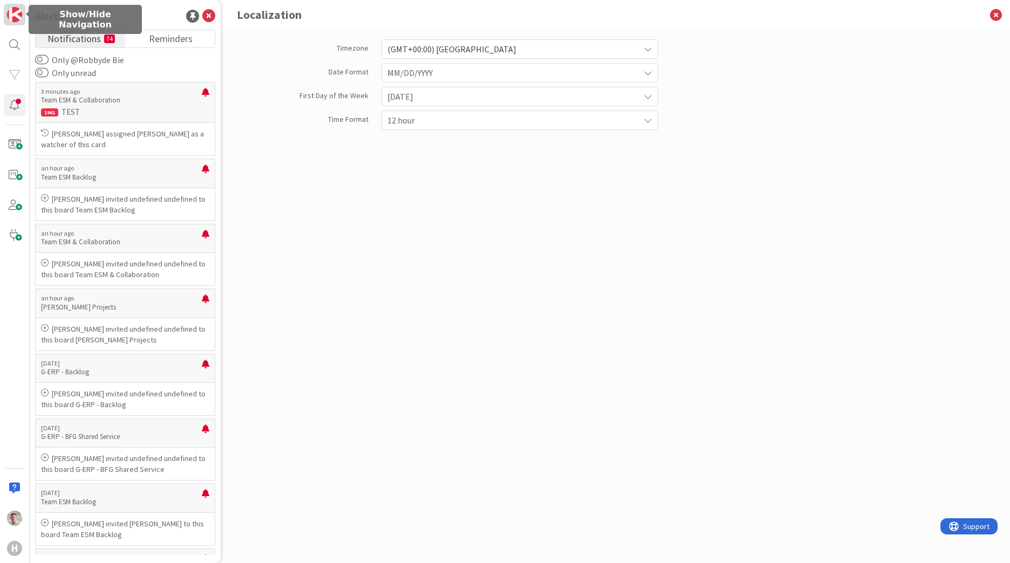
click at [17, 19] on img at bounding box center [14, 14] width 15 height 15
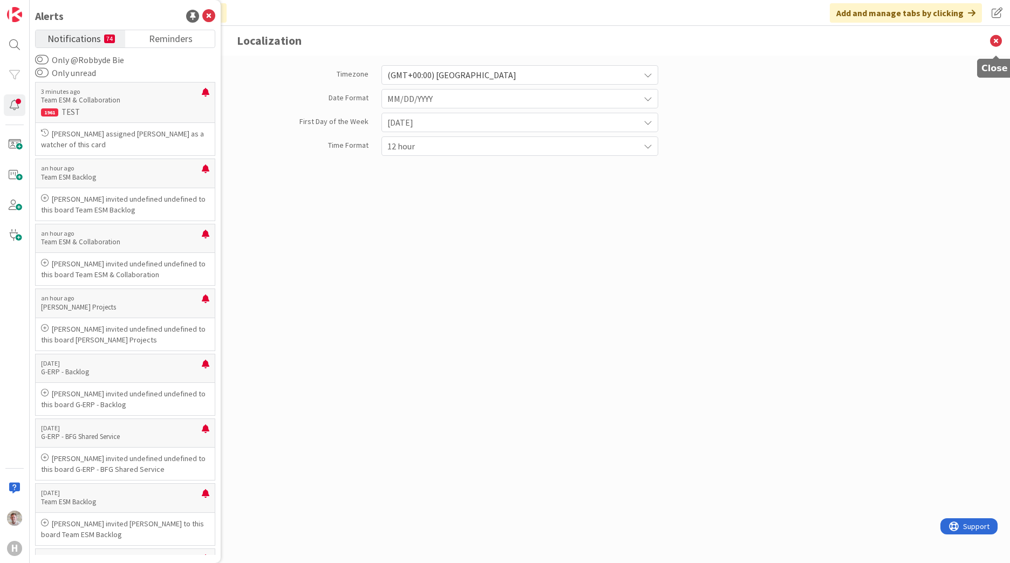
click at [999, 39] on icon at bounding box center [996, 41] width 28 height 30
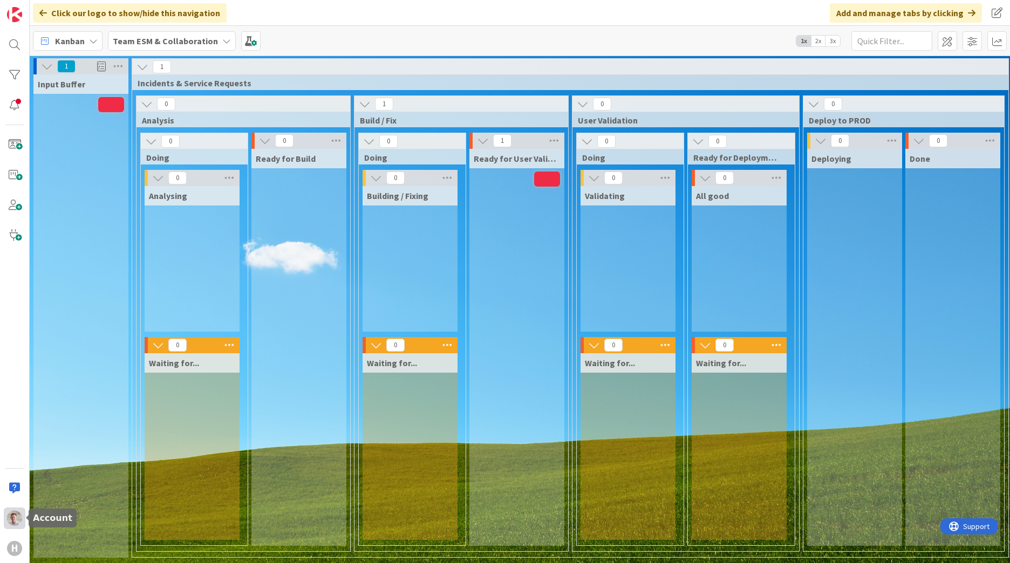
click at [9, 517] on img at bounding box center [14, 518] width 15 height 15
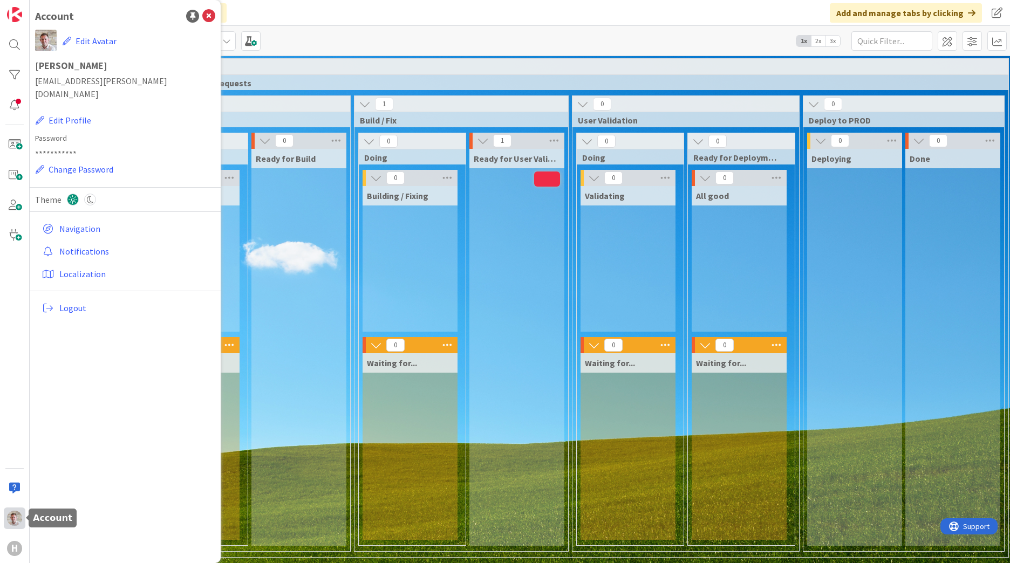
click at [10, 517] on img at bounding box center [14, 518] width 15 height 15
click at [208, 18] on icon at bounding box center [208, 16] width 13 height 13
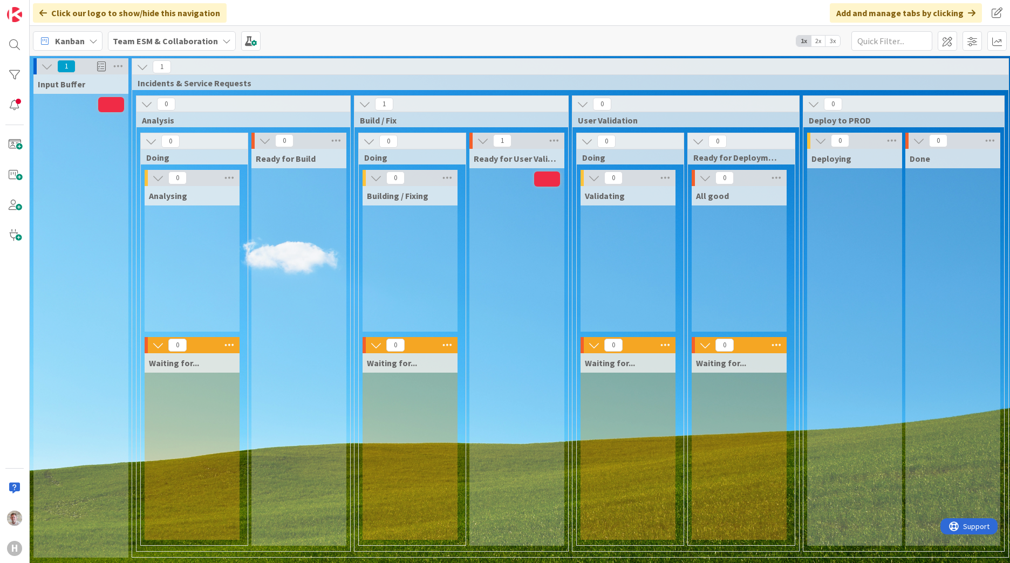
click at [68, 45] on span "Kanban" at bounding box center [70, 41] width 30 height 13
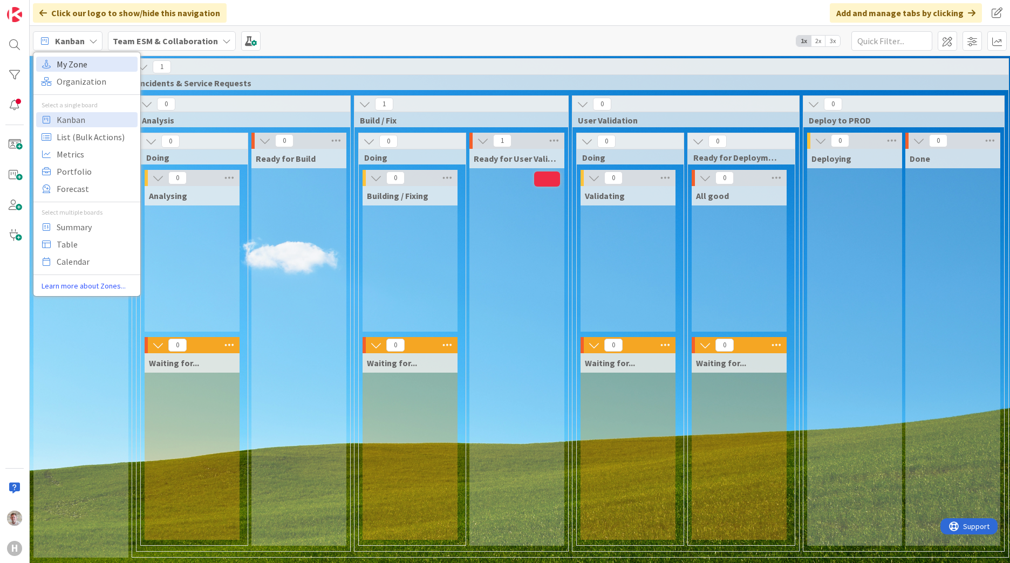
click at [70, 71] on span "My Zone" at bounding box center [96, 64] width 78 height 16
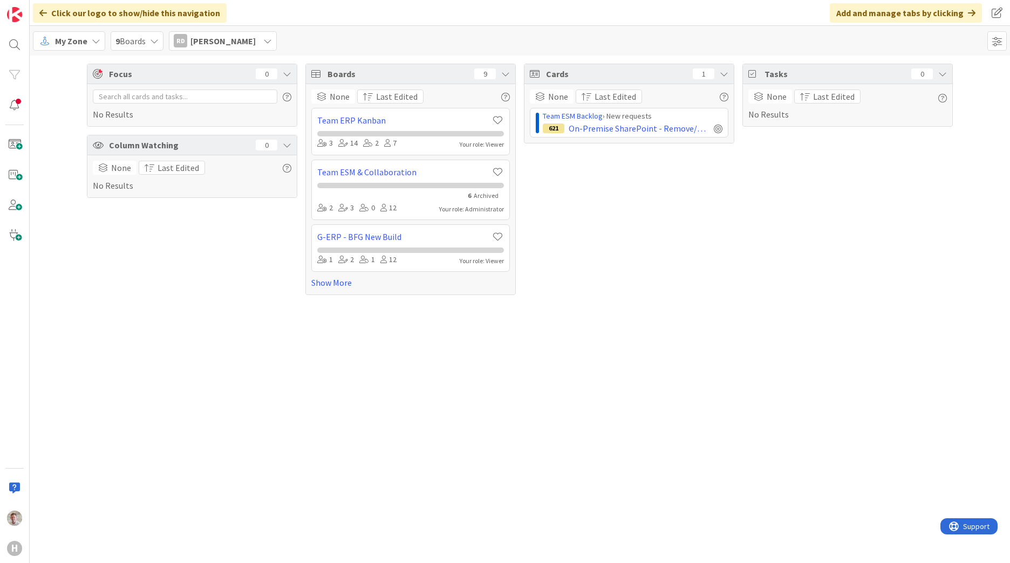
click at [777, 333] on div "Focus 0 No Results Column Watching 0 None Last Edited No Results Boards 9 None …" at bounding box center [520, 310] width 980 height 508
drag, startPoint x: 730, startPoint y: 267, endPoint x: 701, endPoint y: 236, distance: 42.4
click at [705, 248] on div "Cards 1 None Last Edited Team ESM Backlog › New requests 621 On-Premise SharePo…" at bounding box center [629, 179] width 210 height 231
click at [148, 50] on div "9 Boards" at bounding box center [137, 40] width 53 height 19
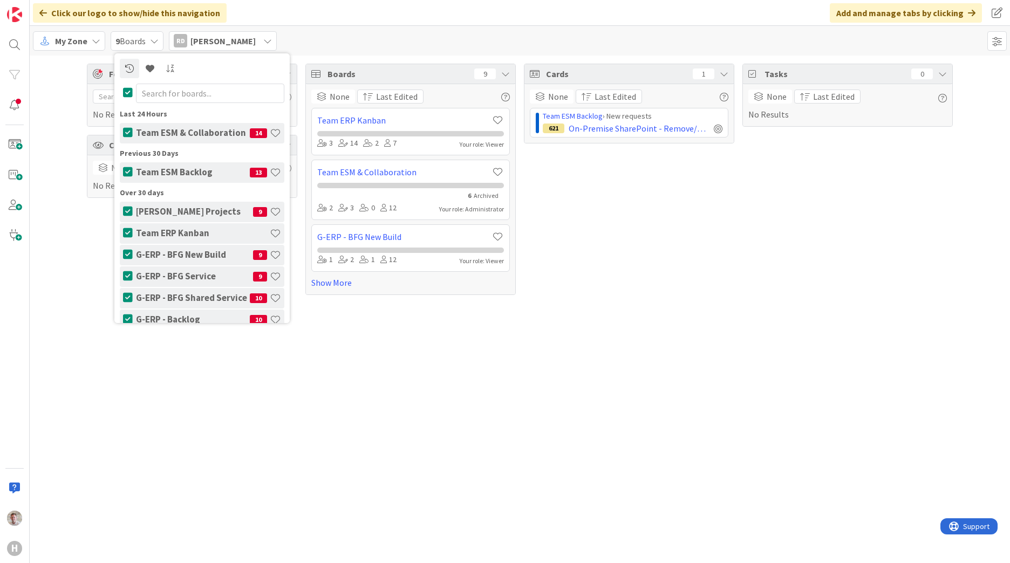
click at [148, 46] on div "9 Boards" at bounding box center [137, 40] width 53 height 19
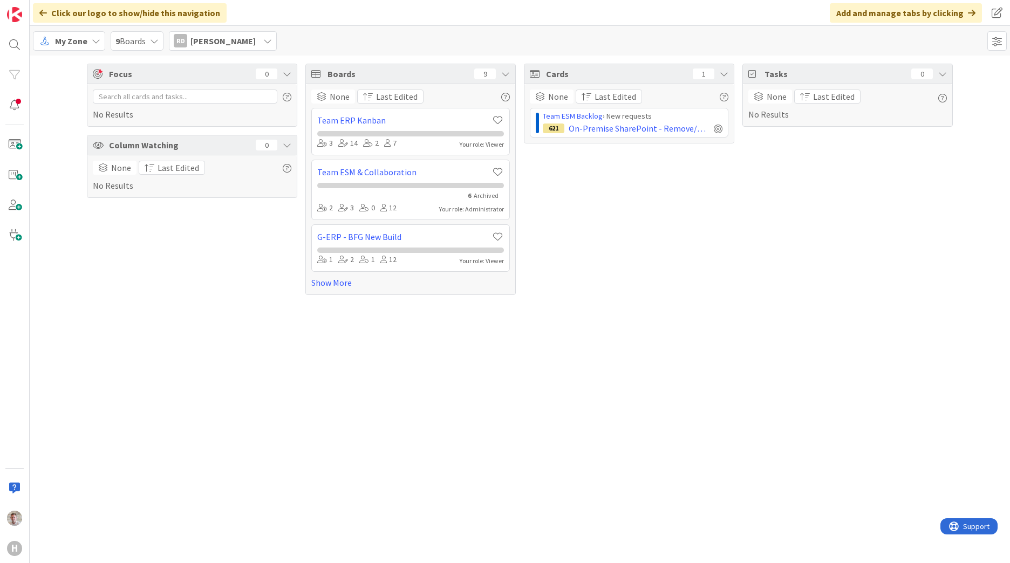
click at [148, 44] on div "9 Boards" at bounding box center [137, 40] width 53 height 19
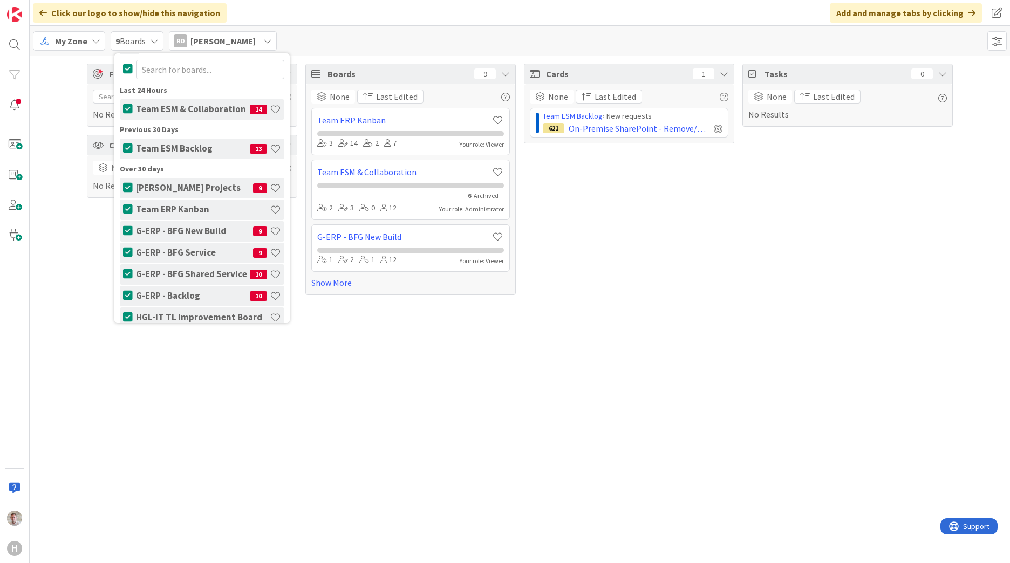
scroll to position [35, 0]
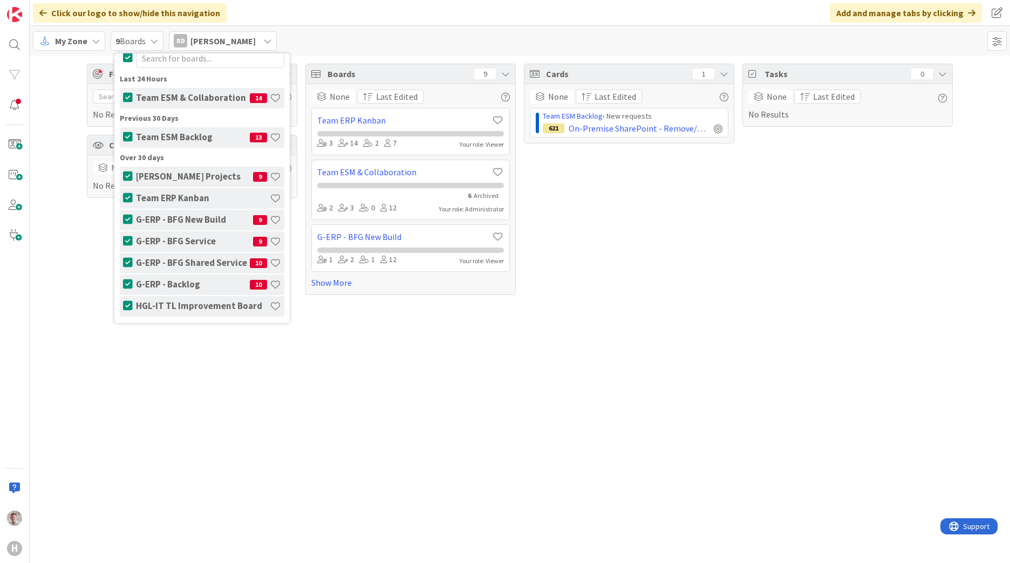
click at [697, 337] on div "Focus 0 No Results Column Watching 0 None Last Edited No Results Boards 9 None …" at bounding box center [520, 310] width 980 height 508
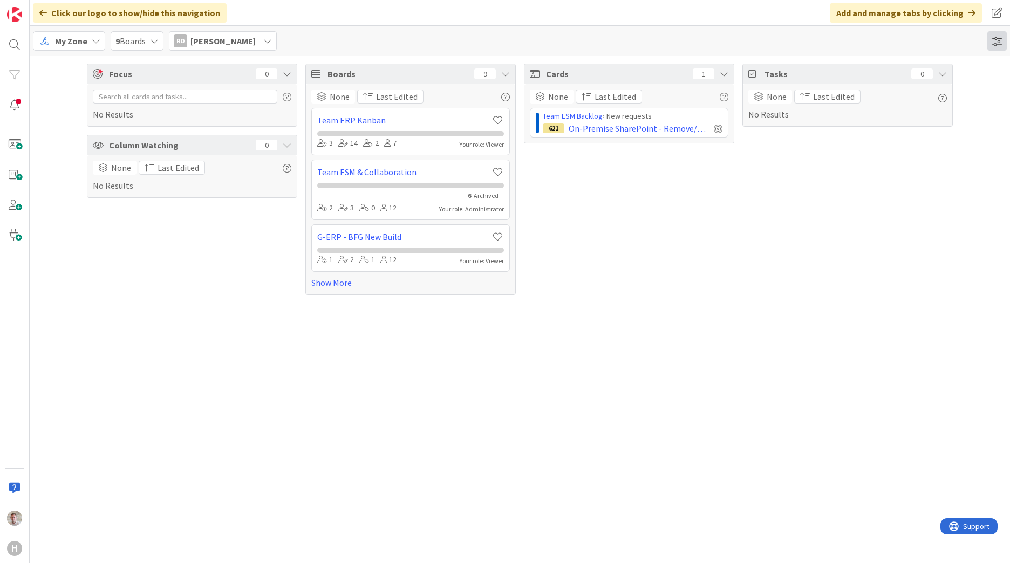
click at [998, 51] on span at bounding box center [996, 40] width 19 height 19
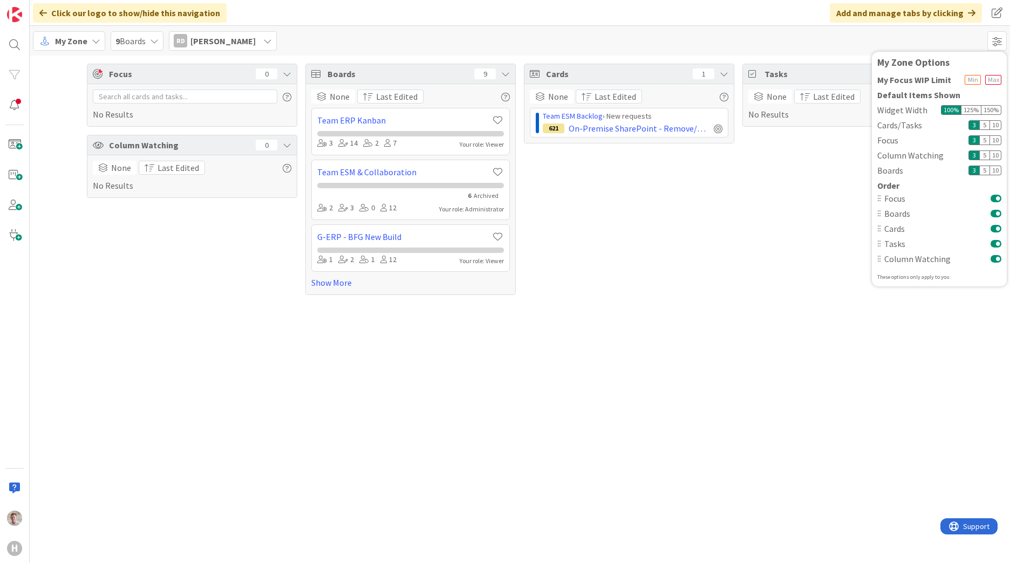
click at [140, 42] on span "9 Boards" at bounding box center [130, 41] width 30 height 13
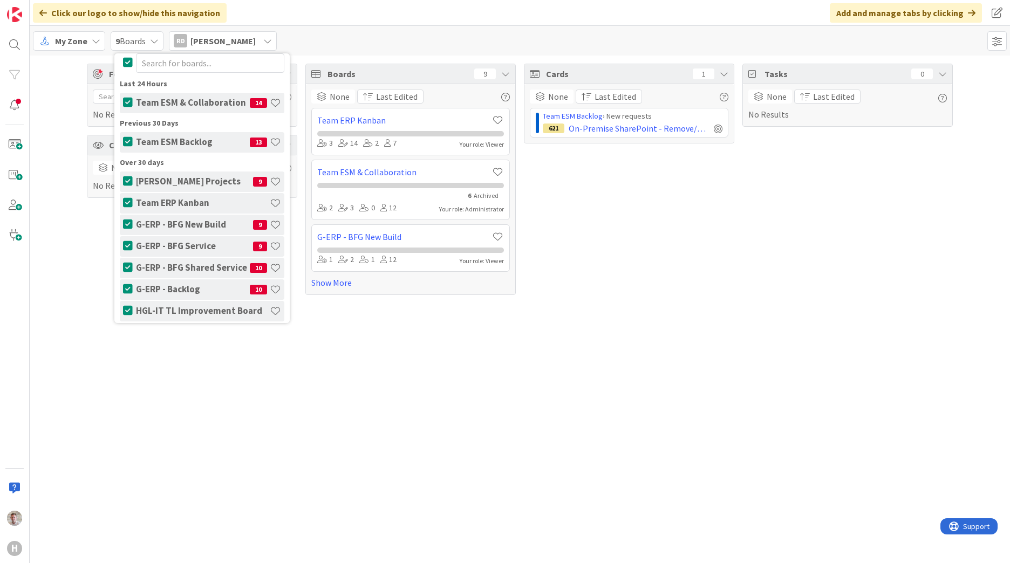
click at [46, 40] on icon at bounding box center [45, 41] width 14 height 14
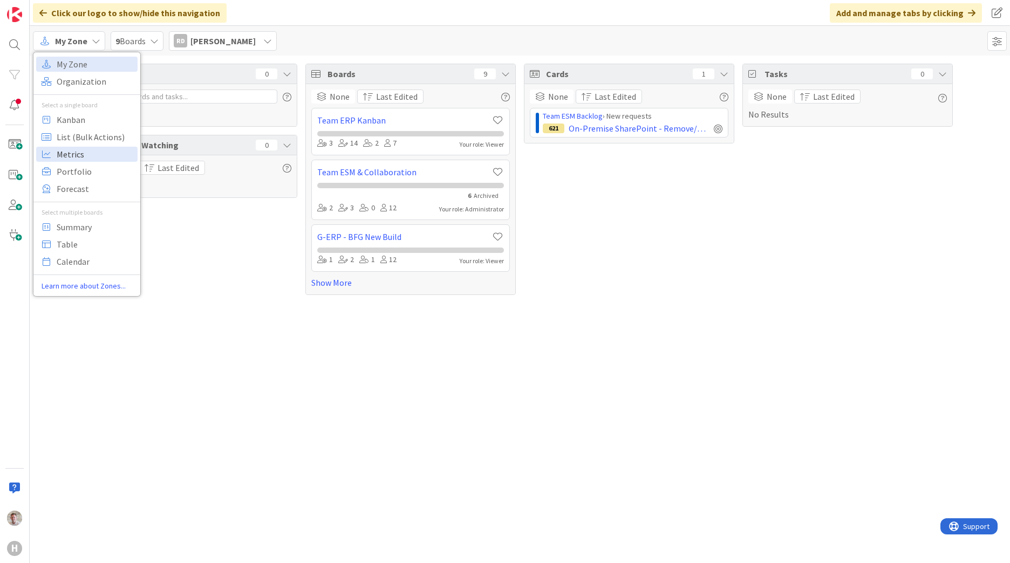
click at [70, 151] on span "Metrics" at bounding box center [96, 154] width 78 height 16
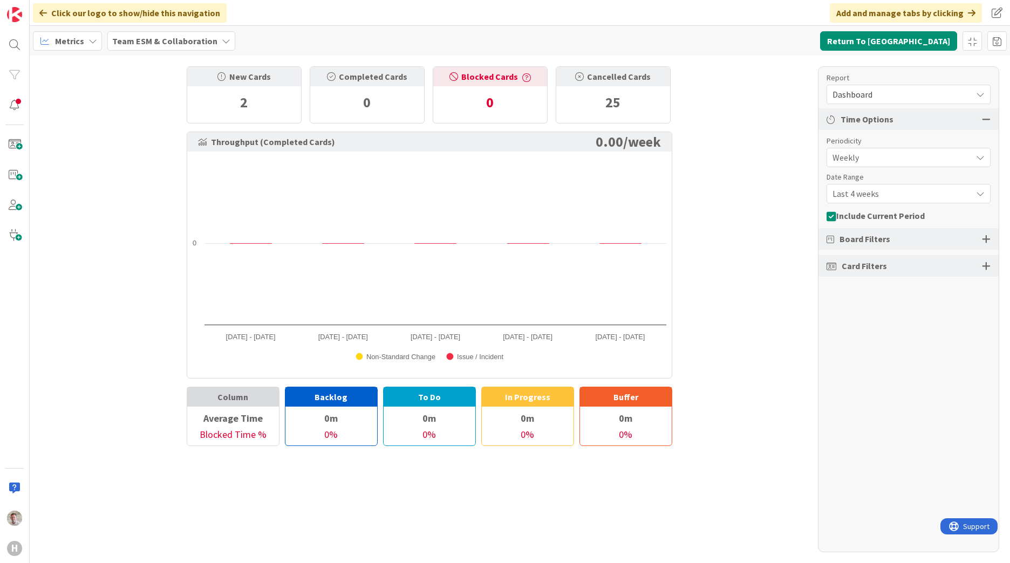
click at [73, 43] on span "Metrics" at bounding box center [69, 41] width 29 height 13
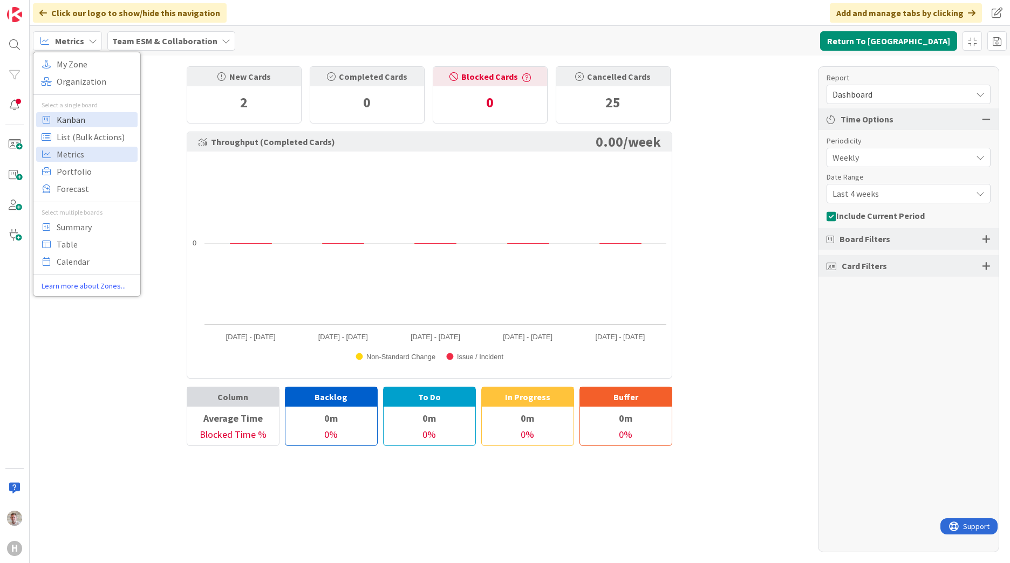
click at [84, 122] on span "Kanban" at bounding box center [96, 120] width 78 height 16
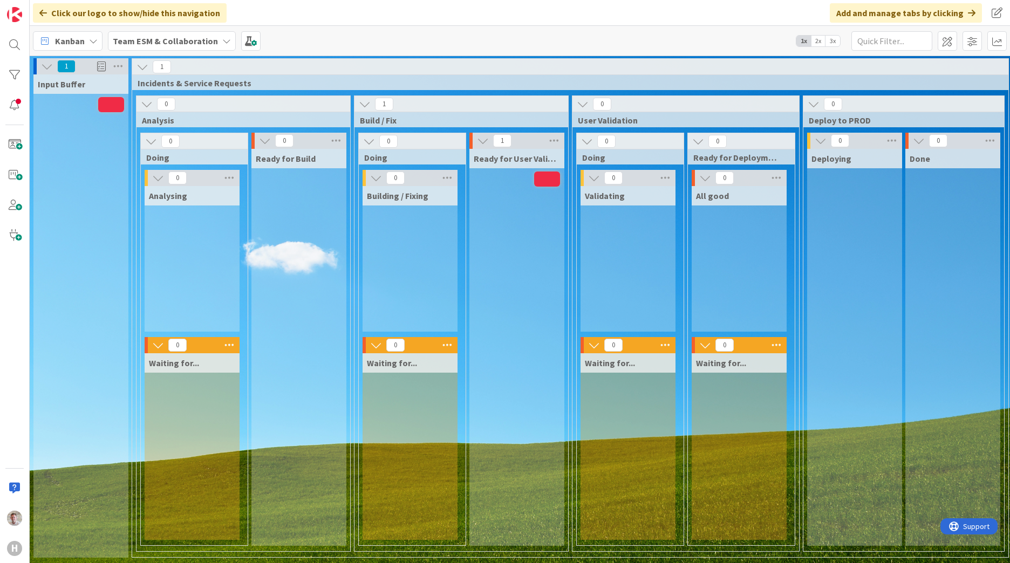
click at [234, 39] on div "Kanban Team ESM & Collaboration 1x 2x 3x" at bounding box center [520, 41] width 980 height 30
click at [243, 38] on span at bounding box center [250, 40] width 19 height 19
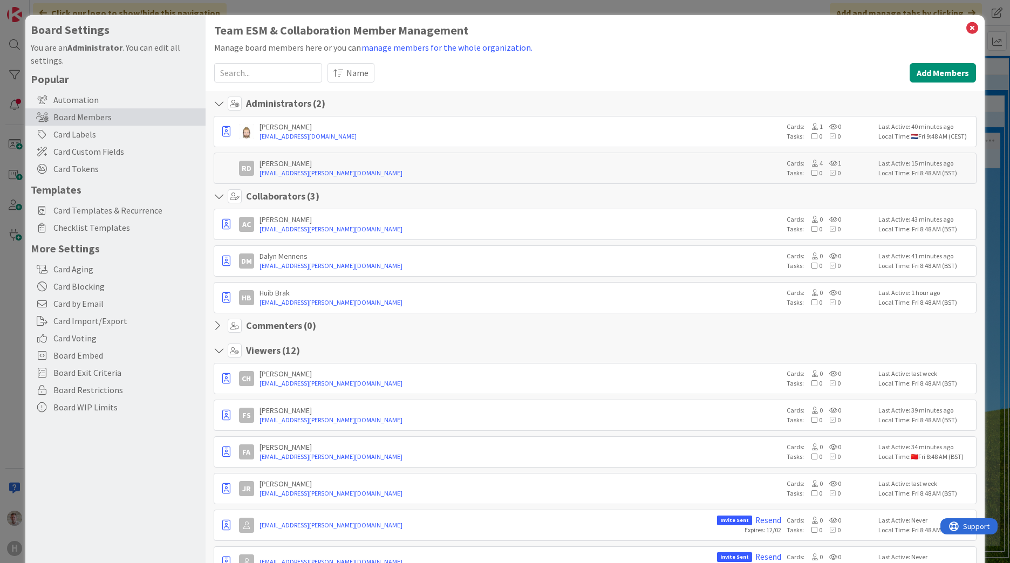
click at [965, 32] on icon at bounding box center [972, 28] width 14 height 15
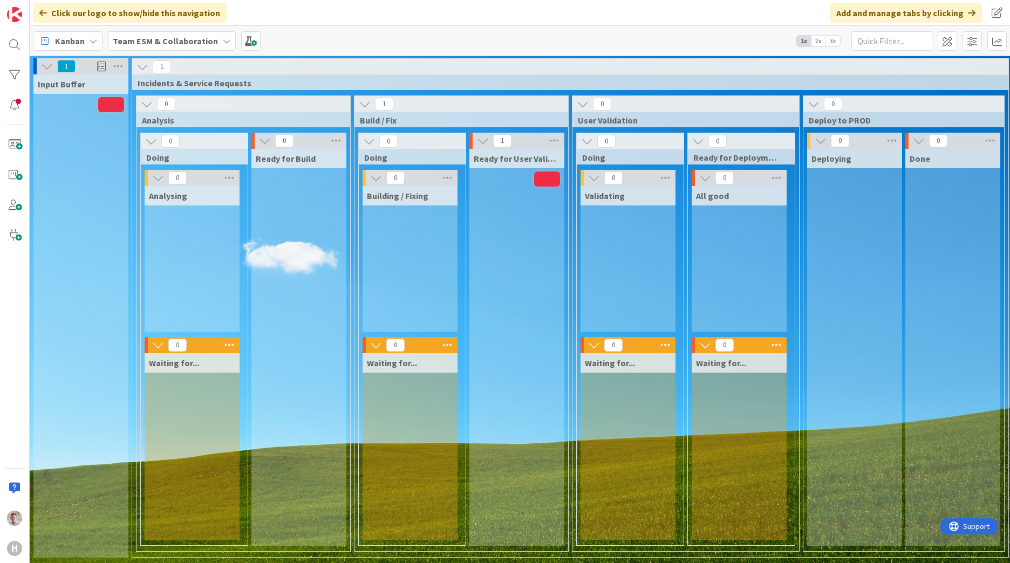
click at [144, 40] on b "Team ESM & Collaboration" at bounding box center [165, 41] width 105 height 11
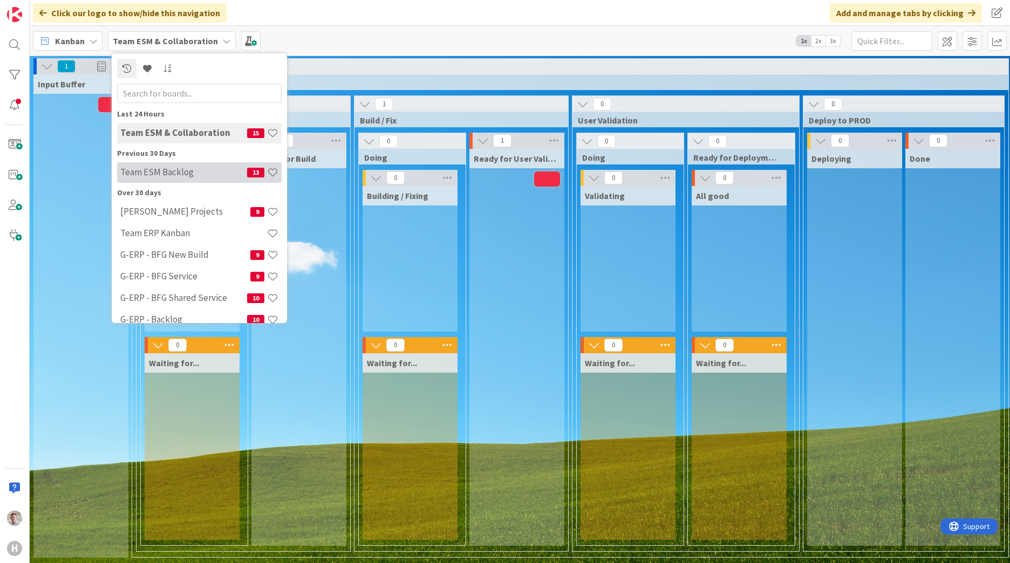
scroll to position [35, 0]
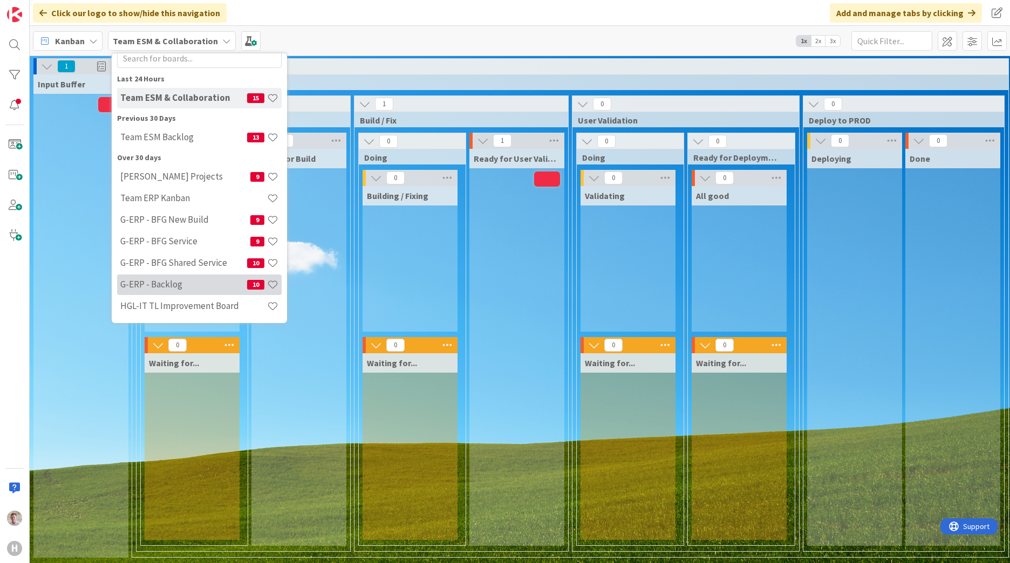
click at [175, 288] on h4 "G-ERP - Backlog" at bounding box center [183, 284] width 127 height 11
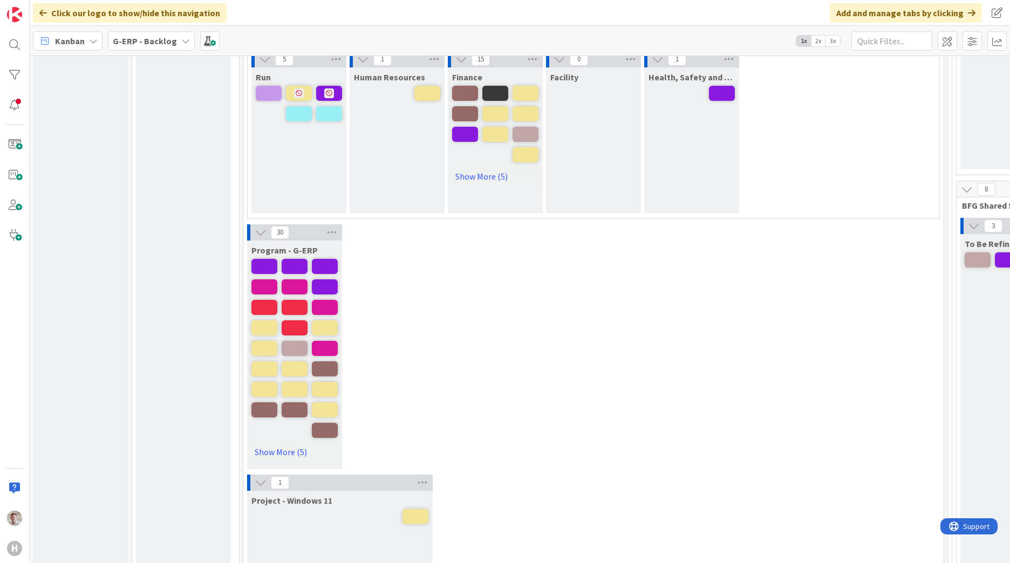
scroll to position [540, 0]
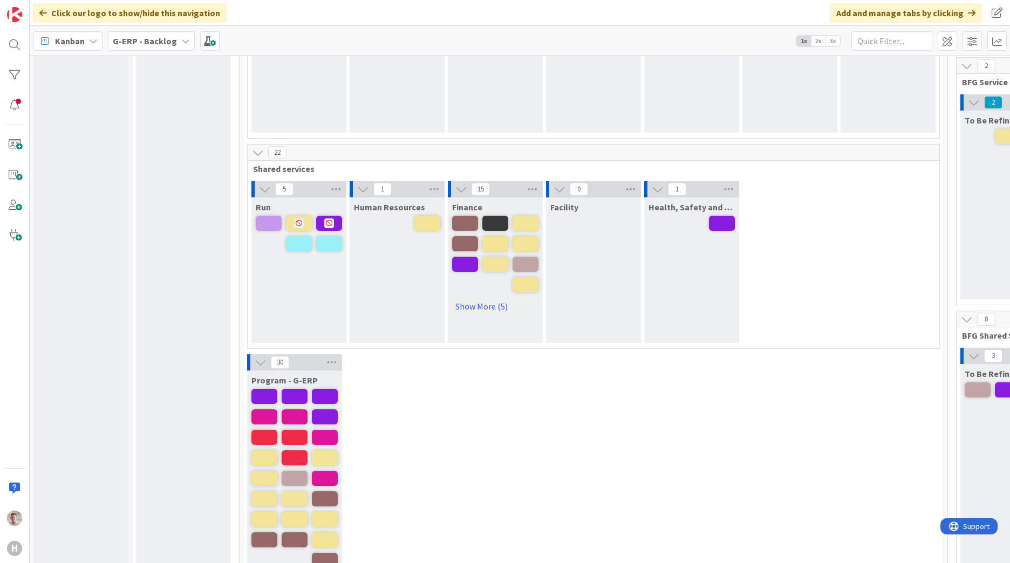
click at [466, 192] on icon at bounding box center [461, 189] width 12 height 12
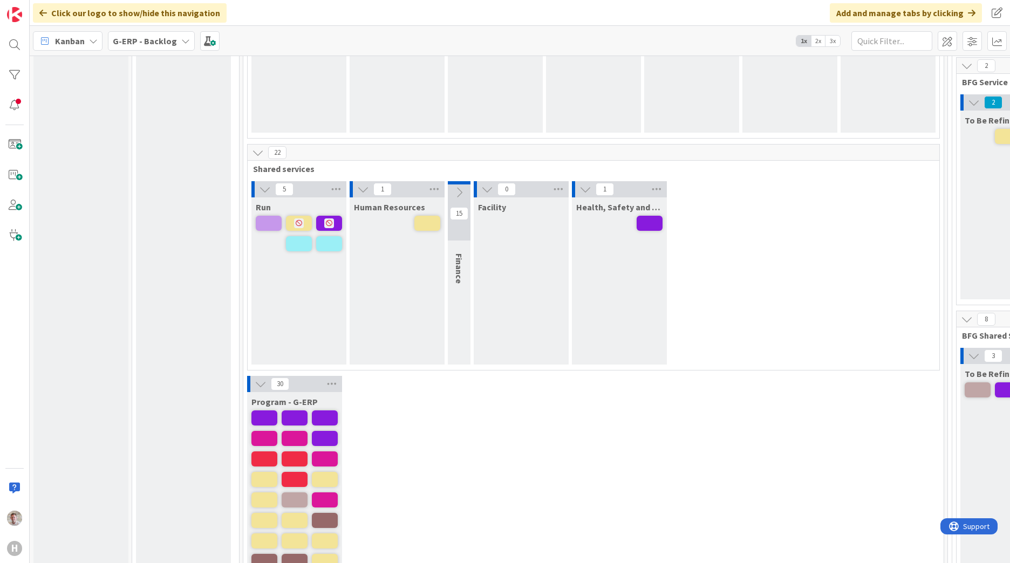
click at [463, 191] on icon at bounding box center [459, 193] width 12 height 12
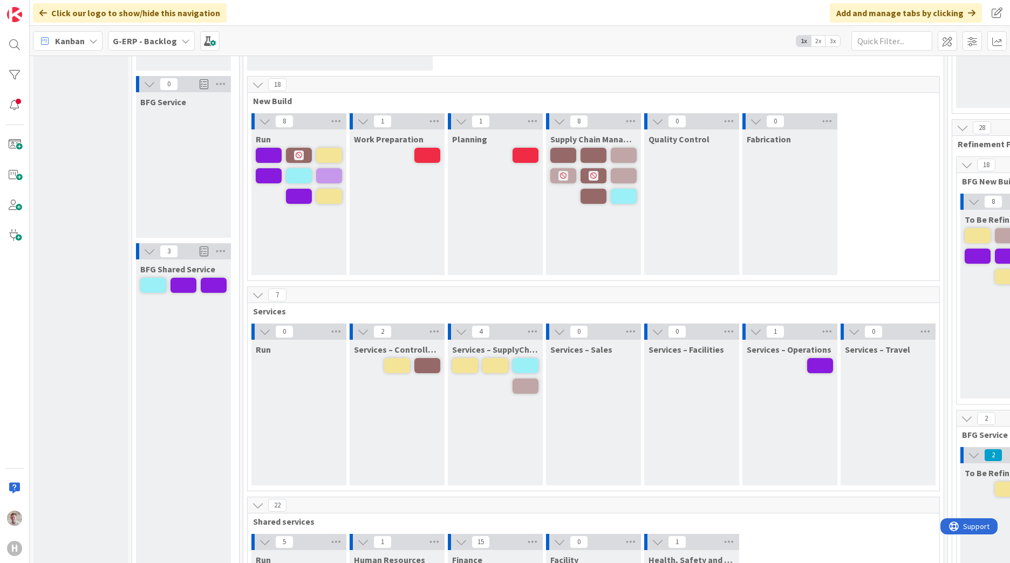
scroll to position [18, 0]
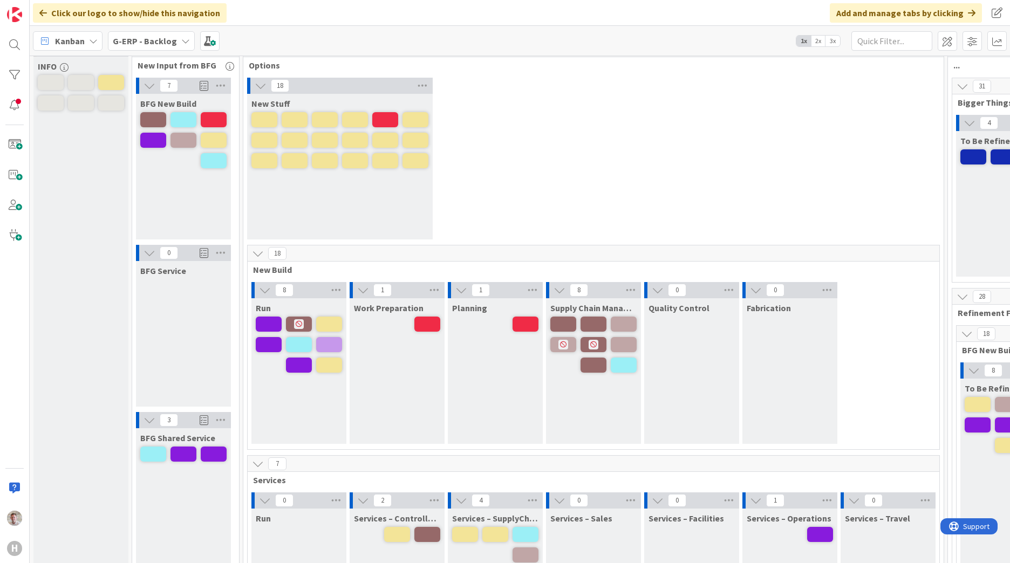
click at [841, 43] on div "Kanban G-ERP - Backlog 1x 2x 3x" at bounding box center [520, 41] width 980 height 30
click at [835, 43] on span "3x" at bounding box center [832, 41] width 15 height 11
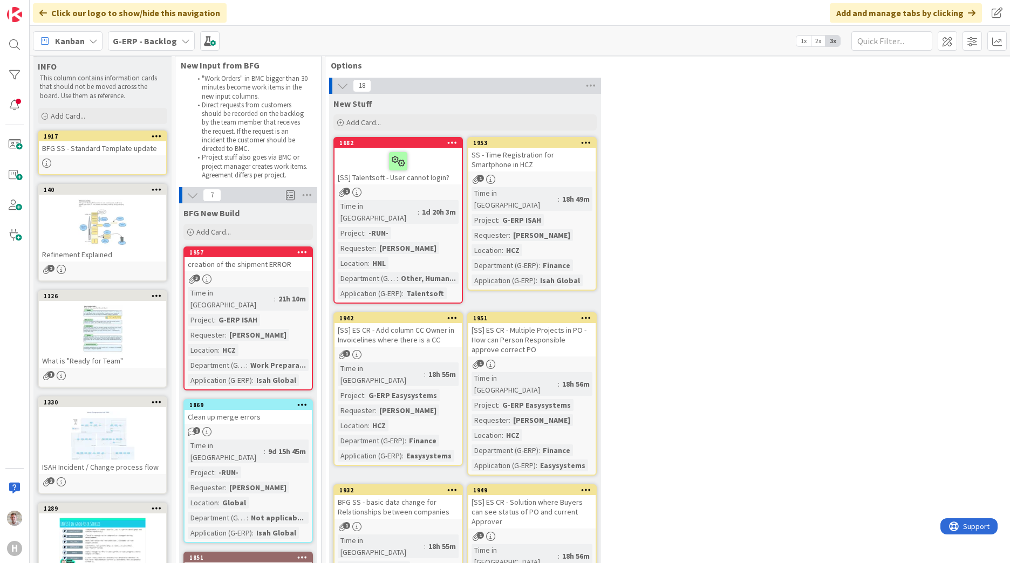
click at [821, 45] on span "2x" at bounding box center [818, 41] width 15 height 11
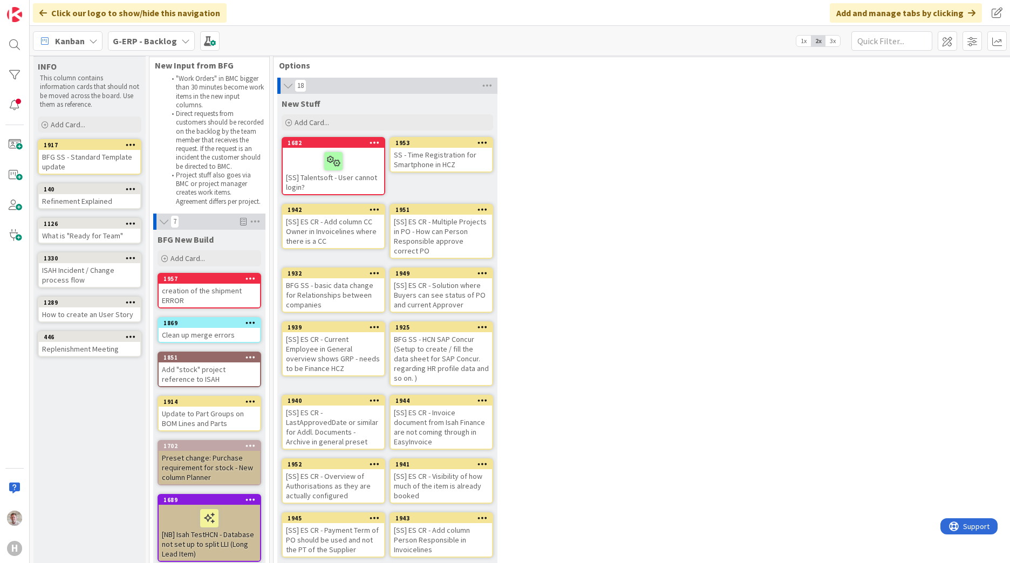
click at [833, 40] on span "3x" at bounding box center [832, 41] width 15 height 11
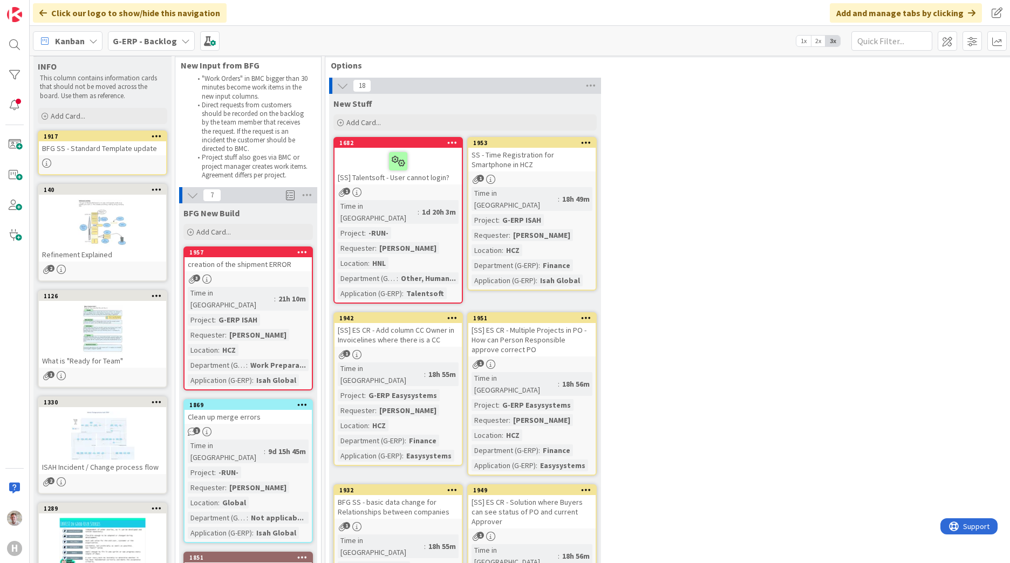
click at [941, 16] on div "Add and manage tabs by clicking" at bounding box center [906, 12] width 152 height 19
